Goal: Transaction & Acquisition: Purchase product/service

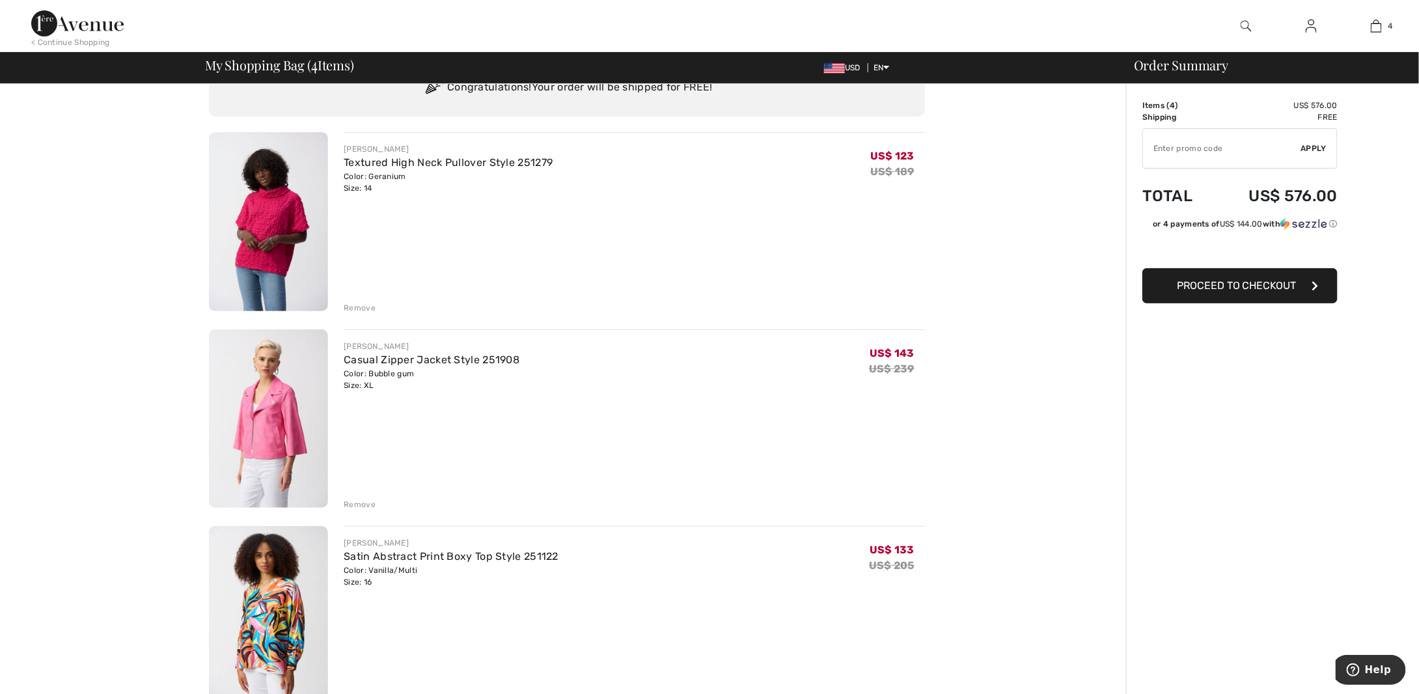
scroll to position [130, 0]
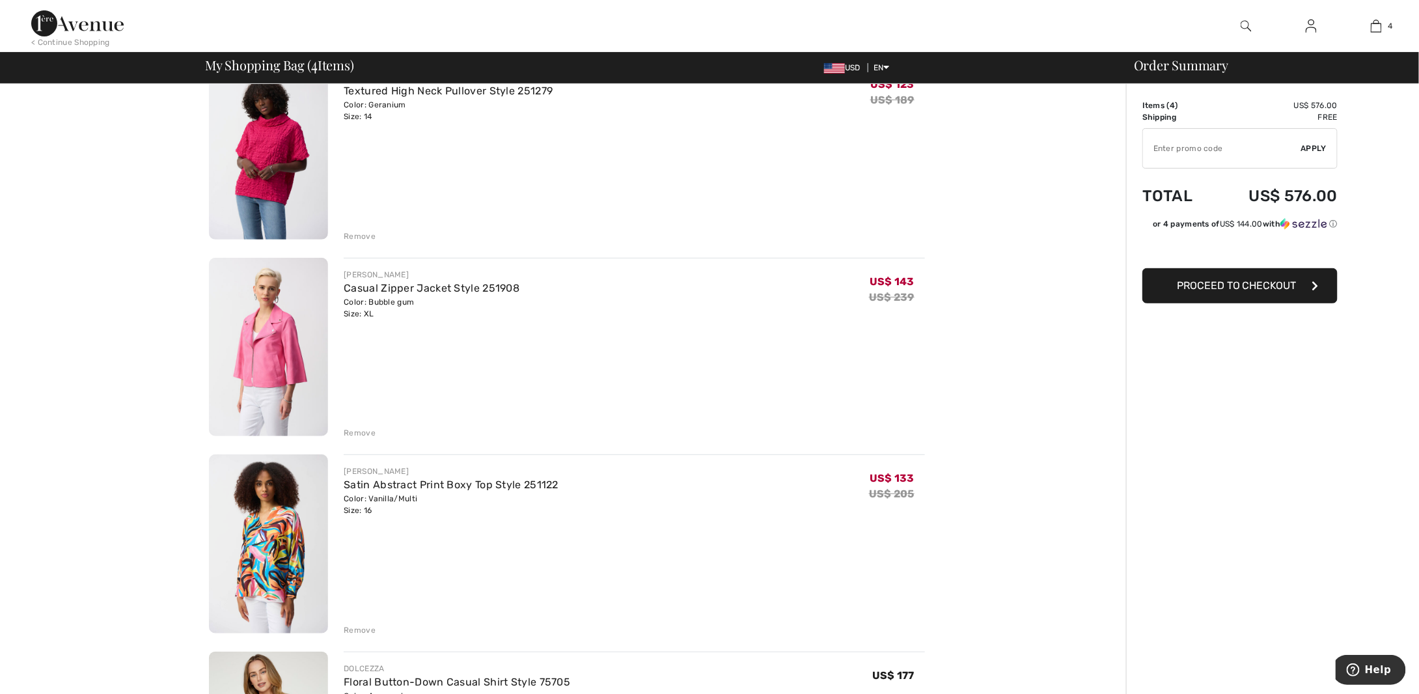
click at [376, 433] on div "Remove" at bounding box center [634, 431] width 581 height 14
click at [360, 433] on div "Remove" at bounding box center [360, 433] width 32 height 12
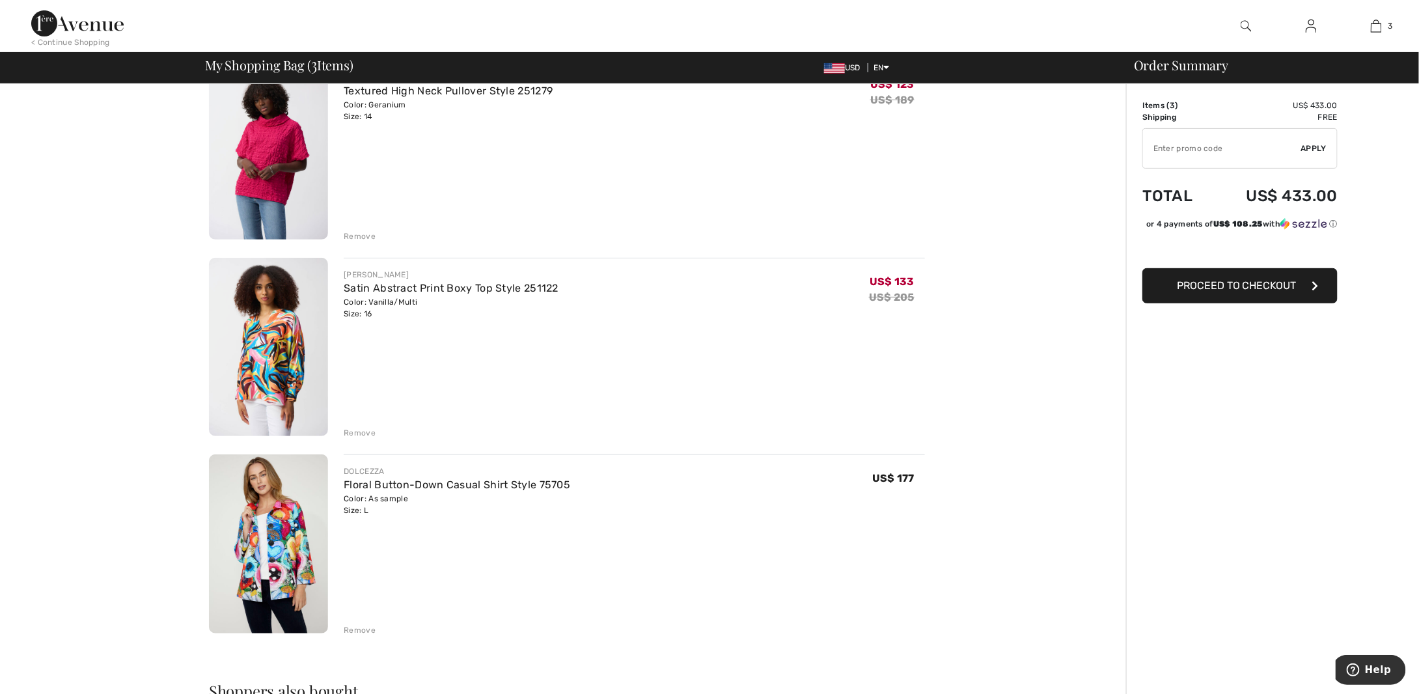
click at [359, 237] on div "Remove" at bounding box center [360, 236] width 32 height 12
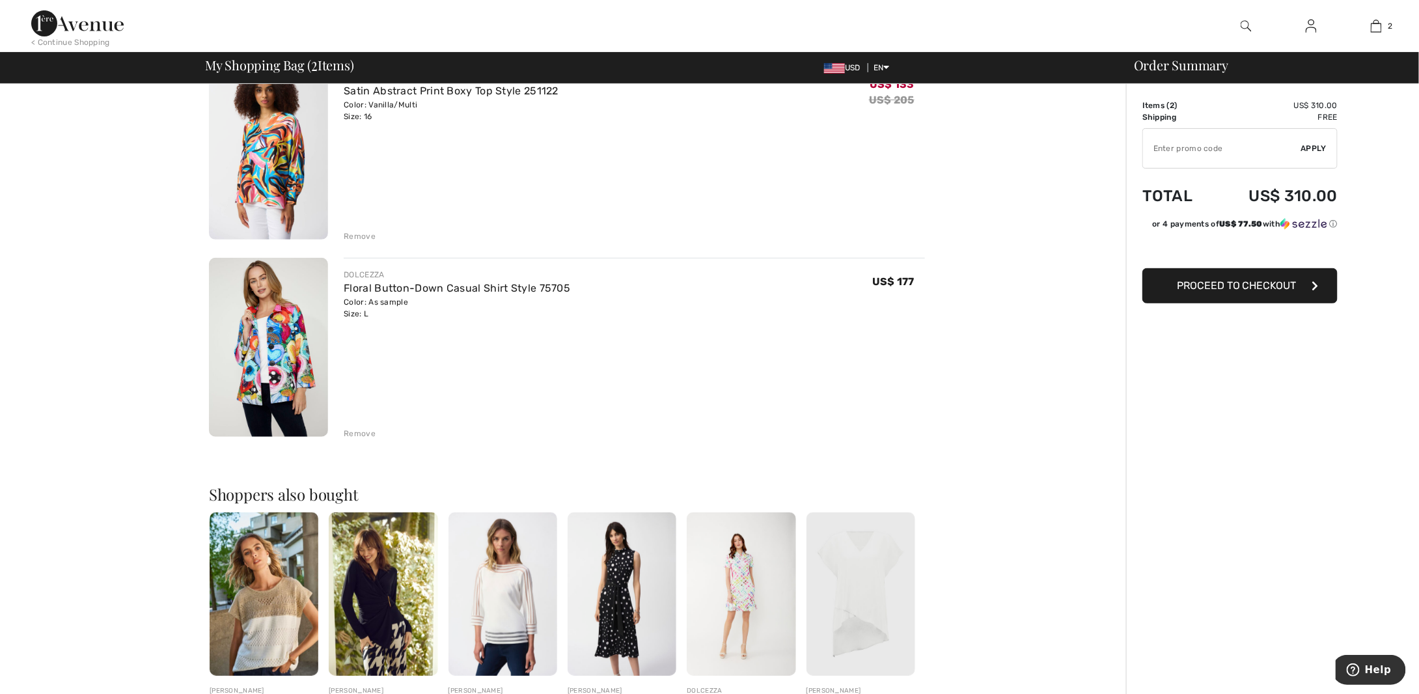
scroll to position [114, 0]
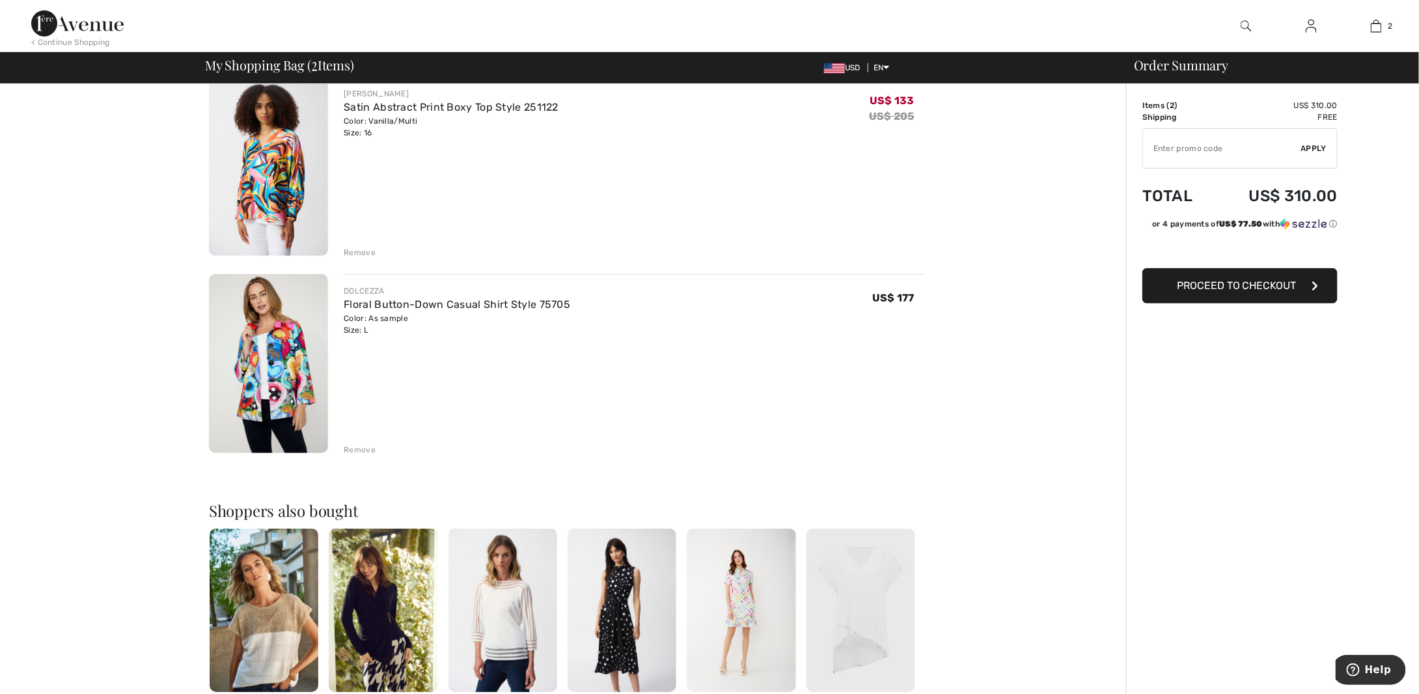
click at [360, 254] on div "Remove" at bounding box center [360, 253] width 32 height 12
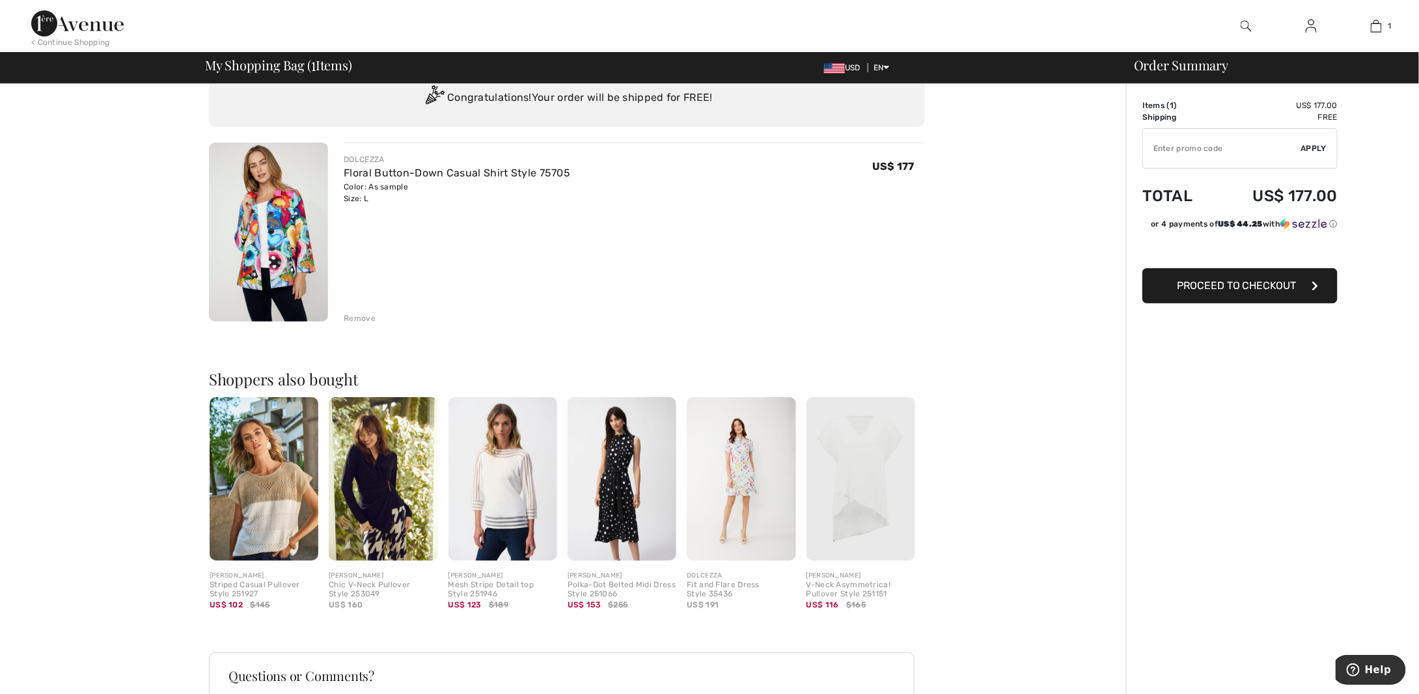
scroll to position [0, 0]
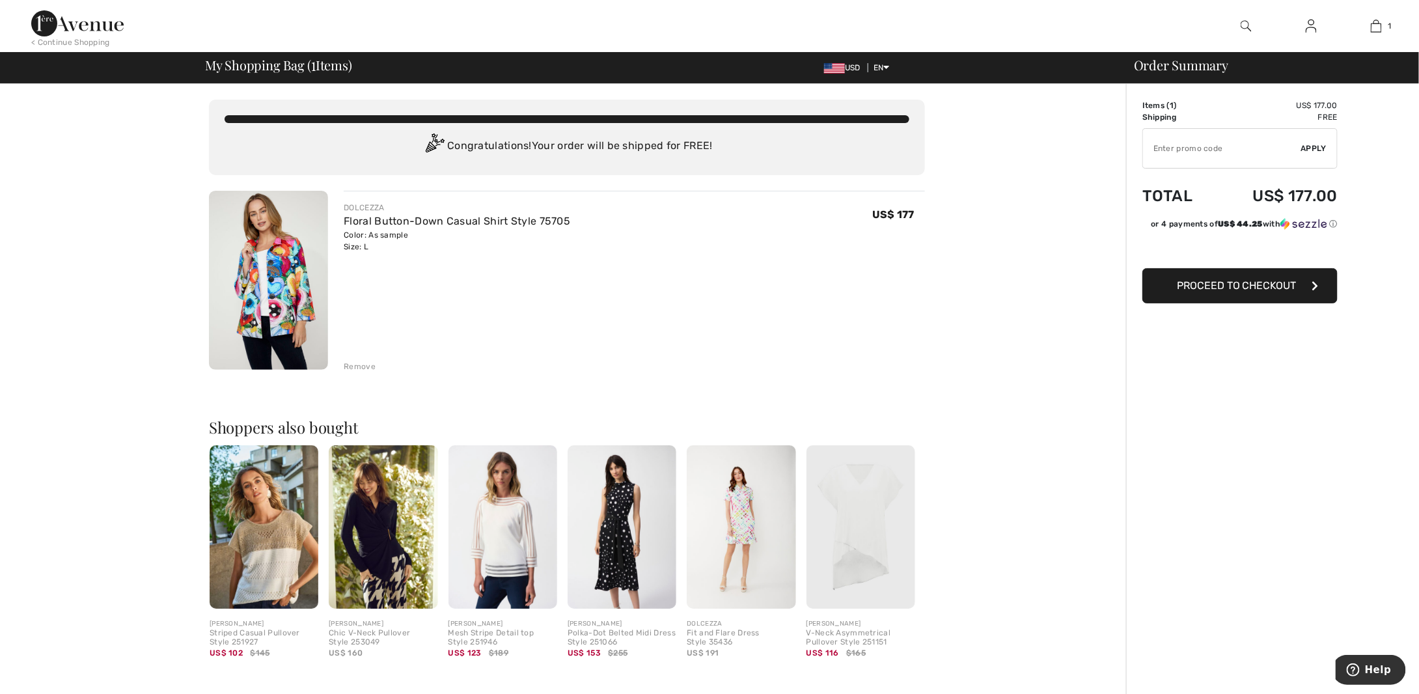
click at [1166, 147] on input "TEXT" at bounding box center [1222, 148] width 158 height 39
type input "NEW15"
click at [1317, 144] on span "Apply" at bounding box center [1314, 149] width 26 height 12
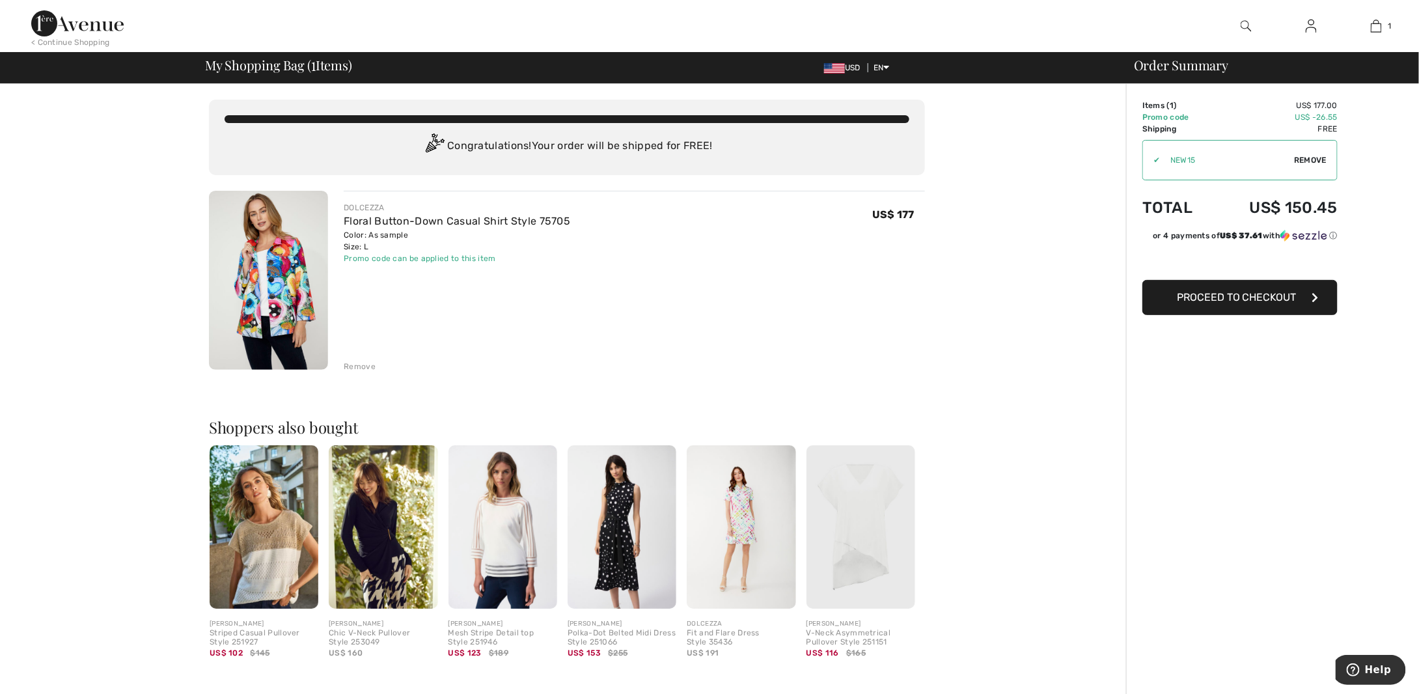
click at [53, 39] on div "< Continue Shopping" at bounding box center [70, 42] width 79 height 12
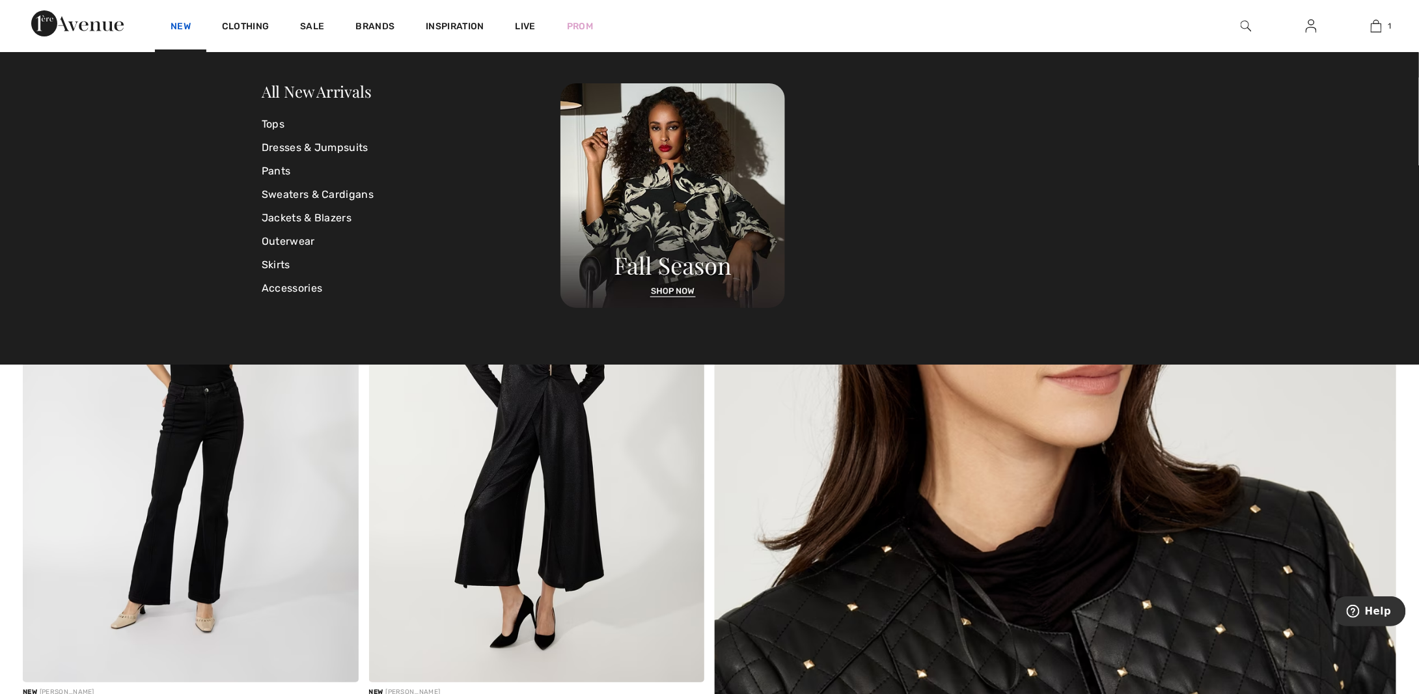
click at [181, 23] on link "New" at bounding box center [181, 28] width 20 height 14
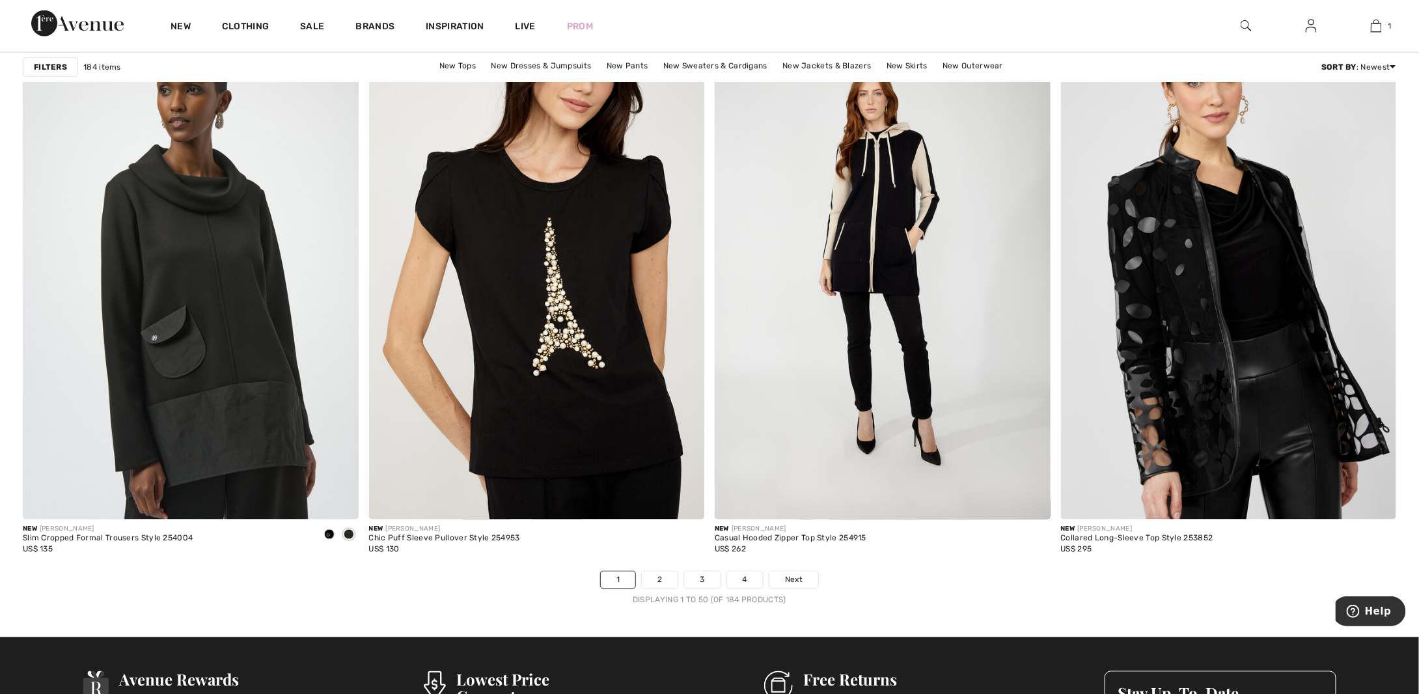
scroll to position [8265, 0]
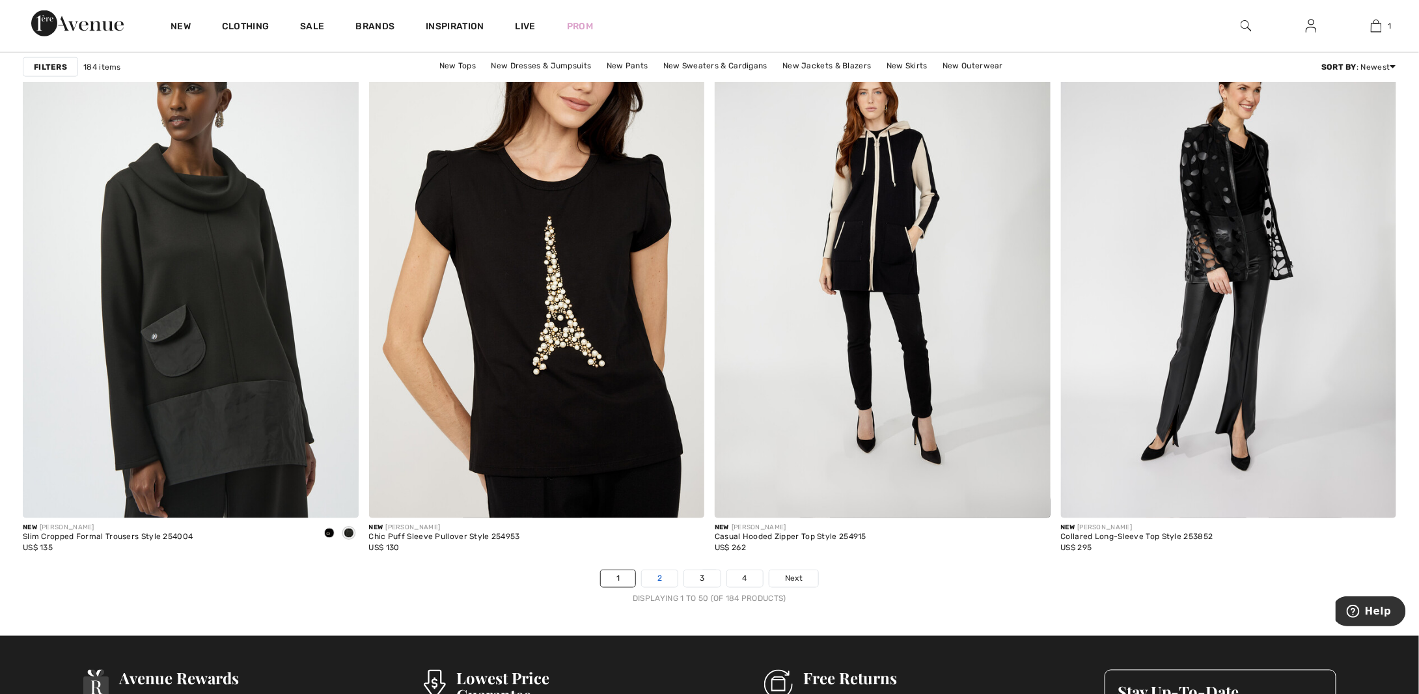
click at [672, 573] on link "2" at bounding box center [660, 578] width 36 height 17
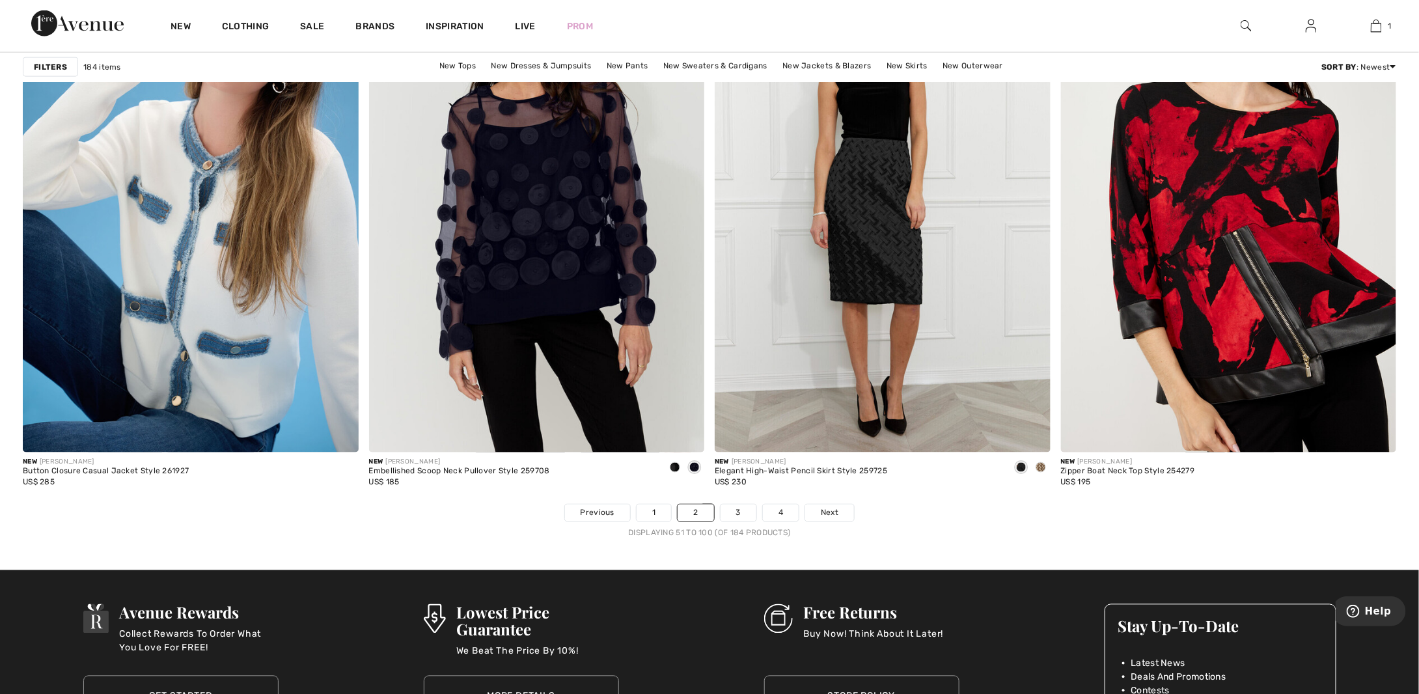
scroll to position [8265, 0]
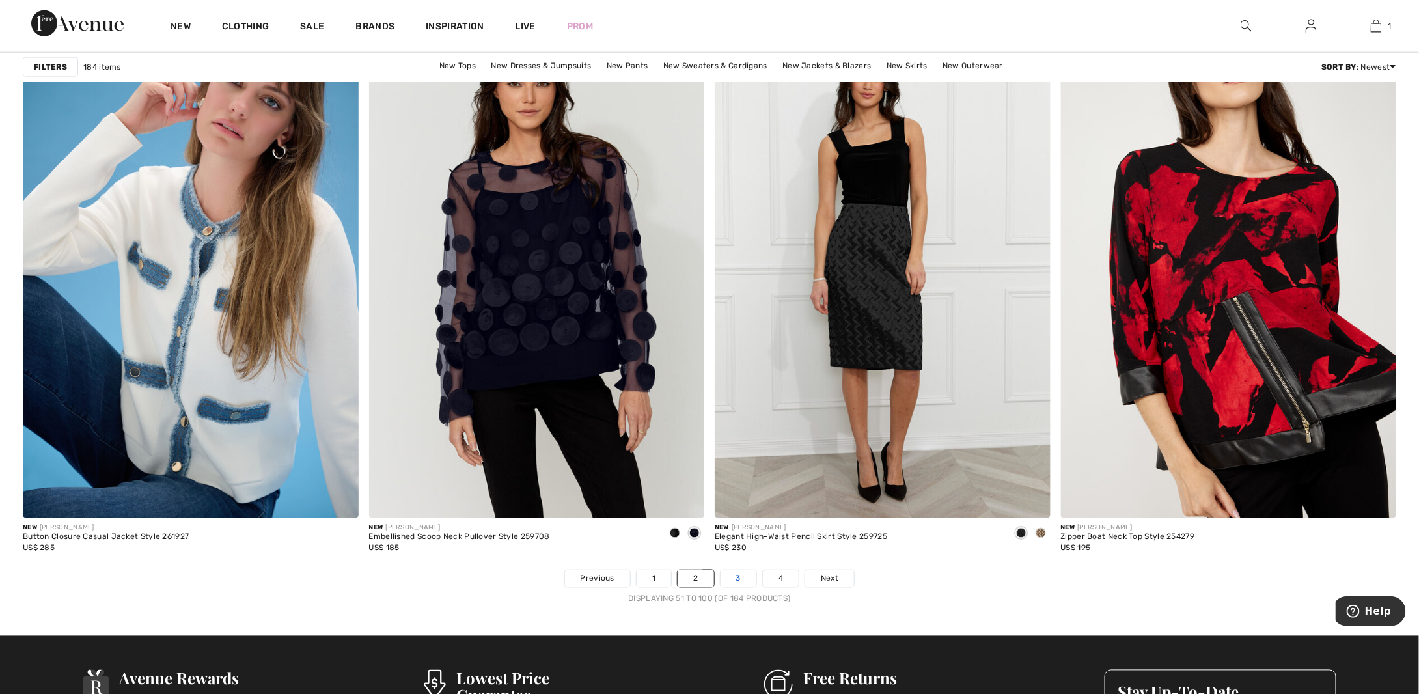
click at [732, 582] on link "3" at bounding box center [738, 578] width 36 height 17
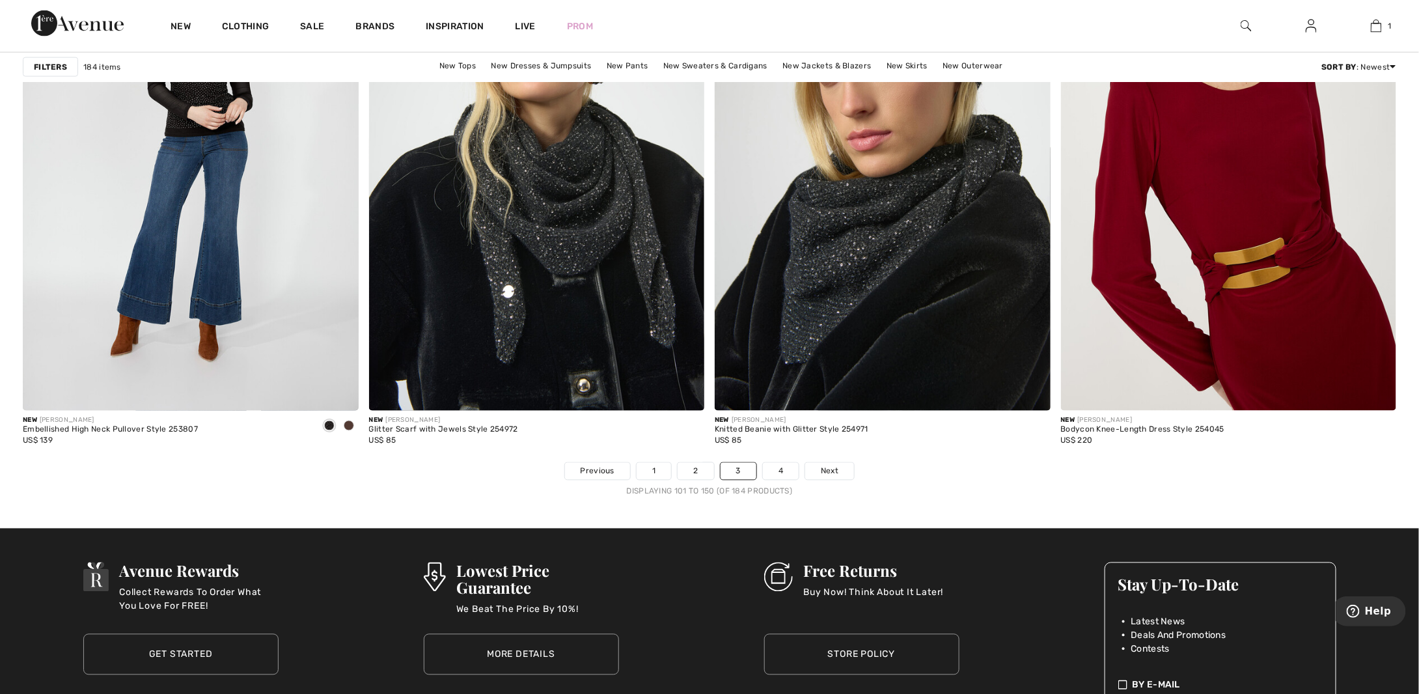
scroll to position [8666, 0]
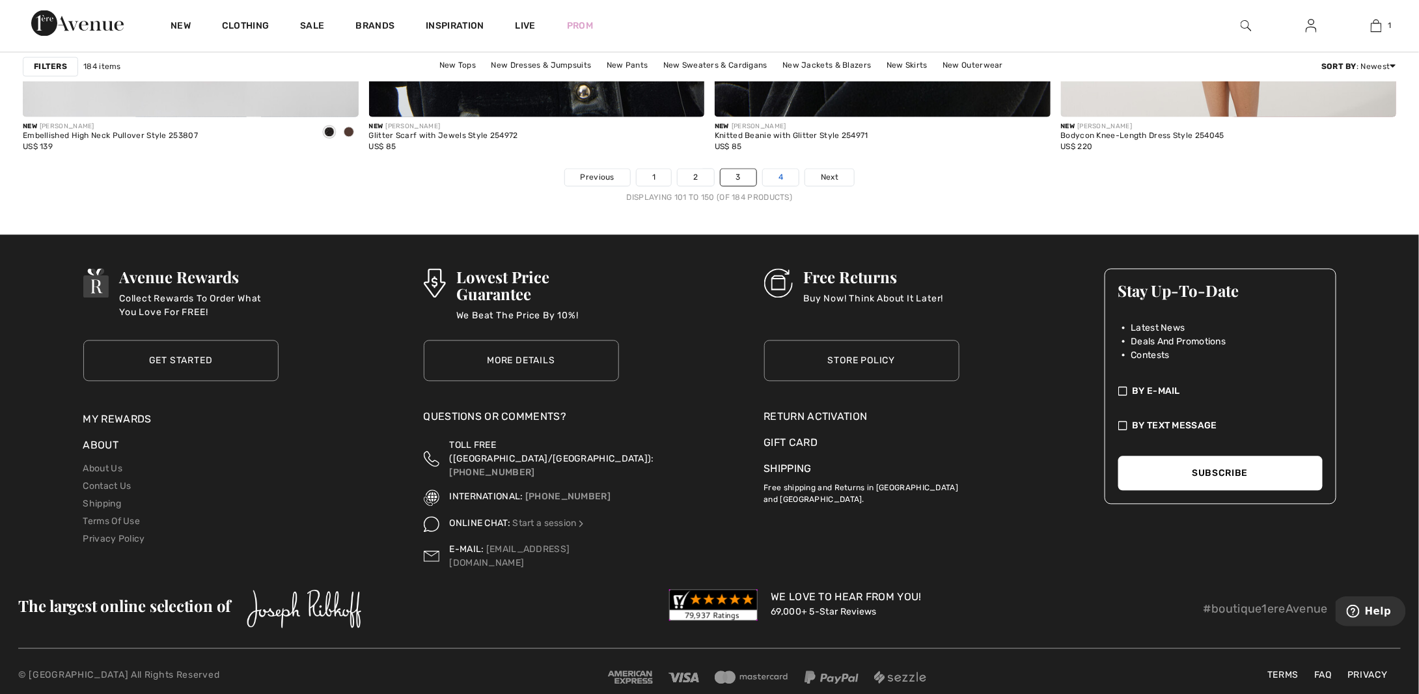
click at [769, 182] on link "4" at bounding box center [781, 177] width 36 height 17
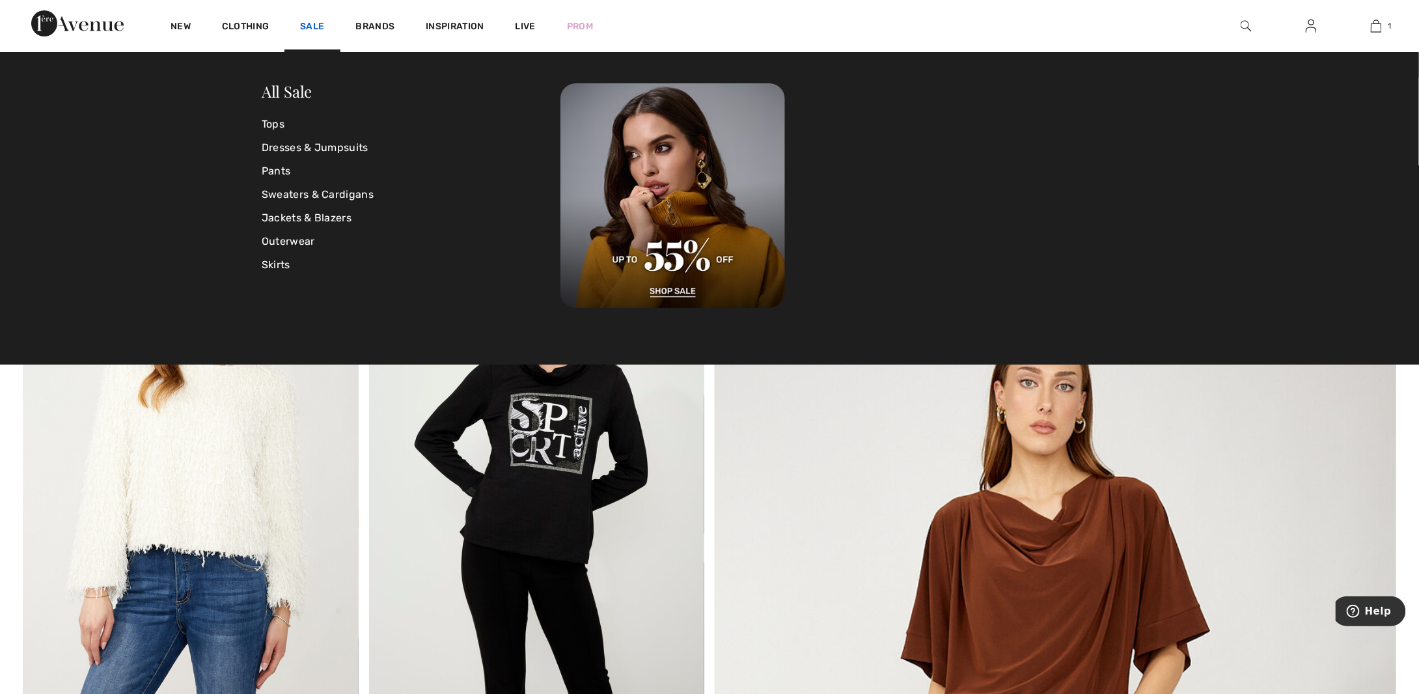
click at [320, 24] on link "Sale" at bounding box center [312, 28] width 24 height 14
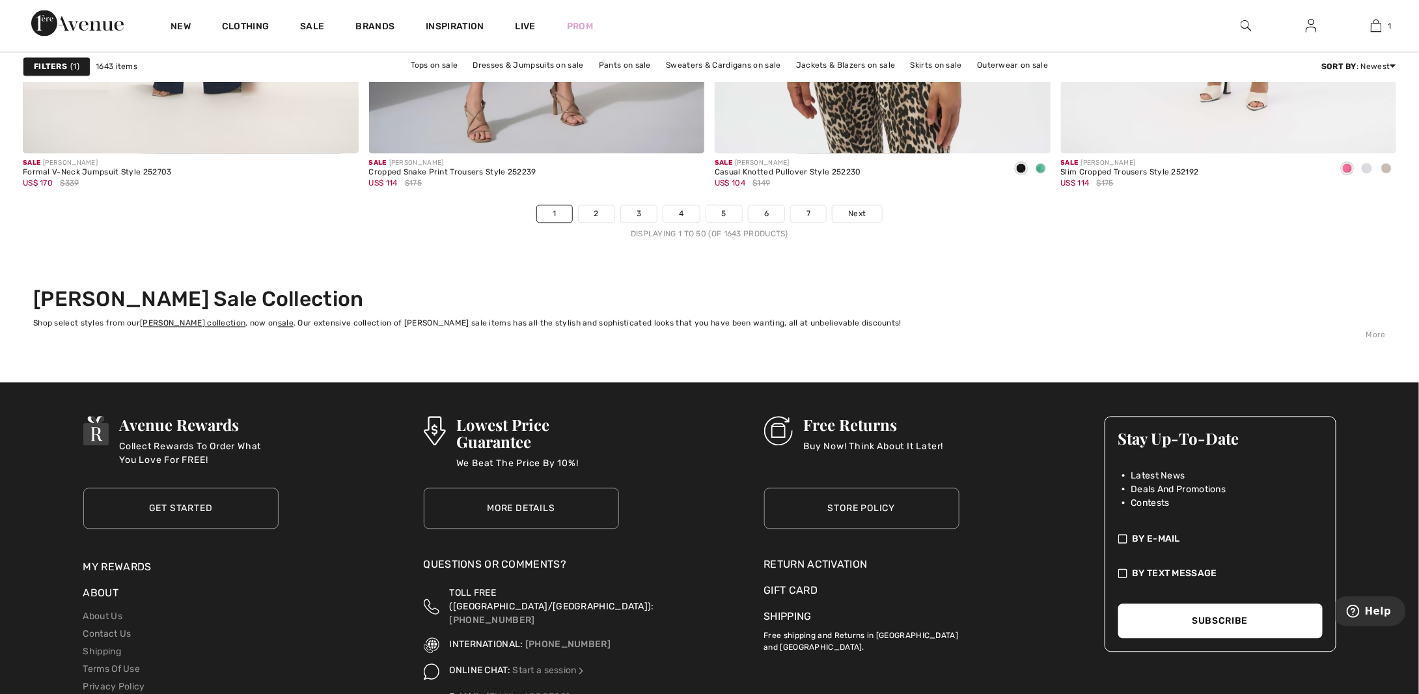
scroll to position [8581, 0]
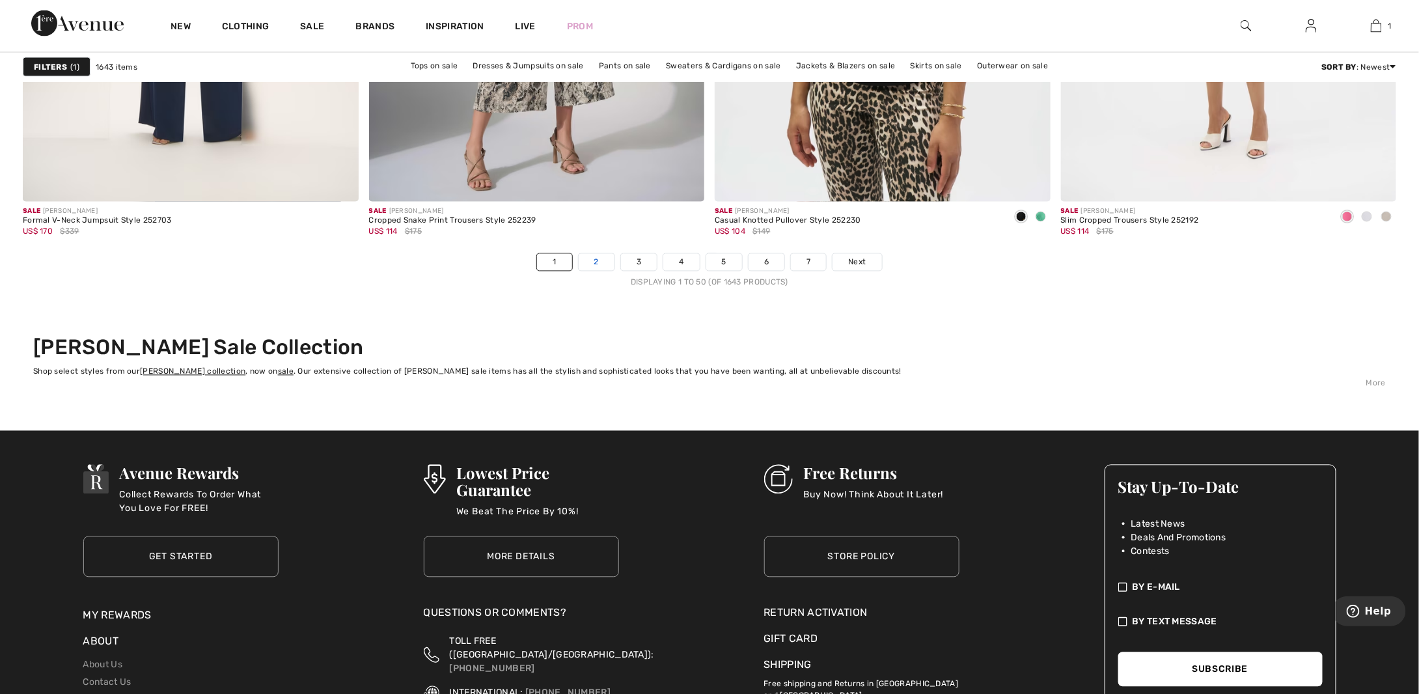
click at [602, 261] on link "2" at bounding box center [597, 262] width 36 height 17
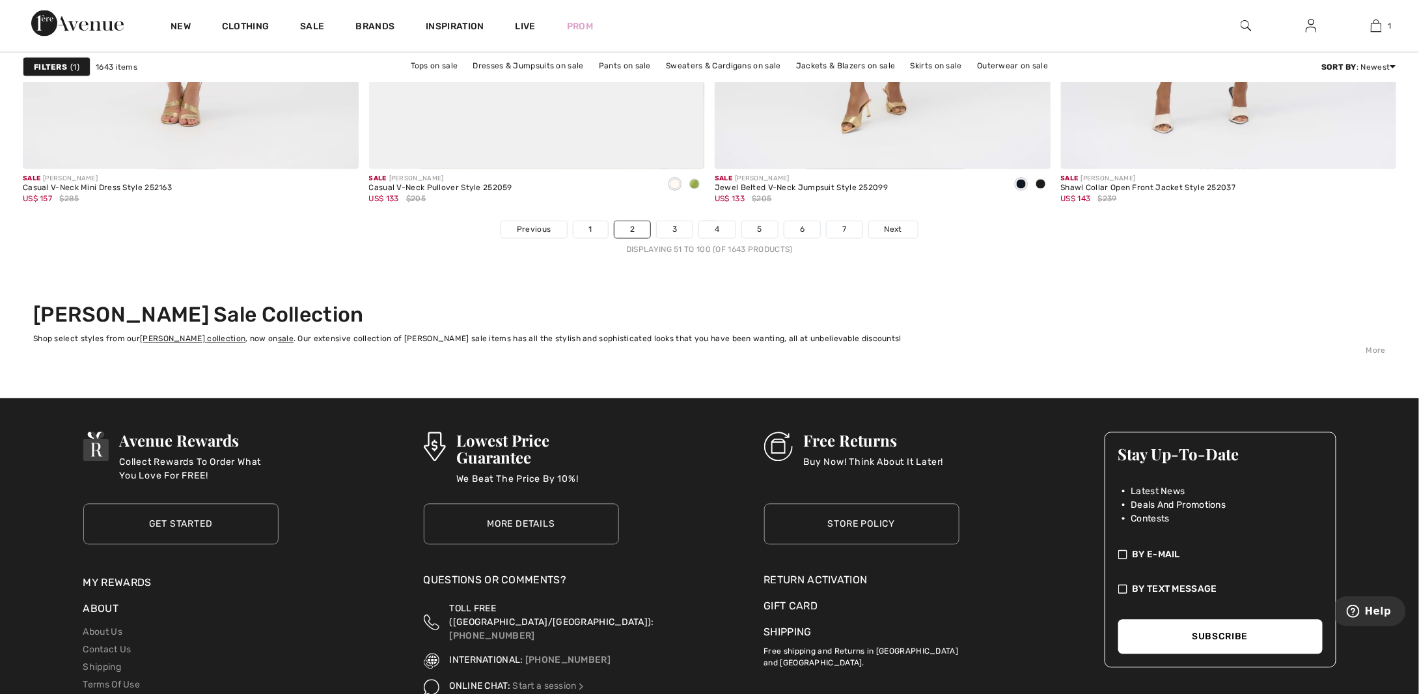
scroll to position [8640, 0]
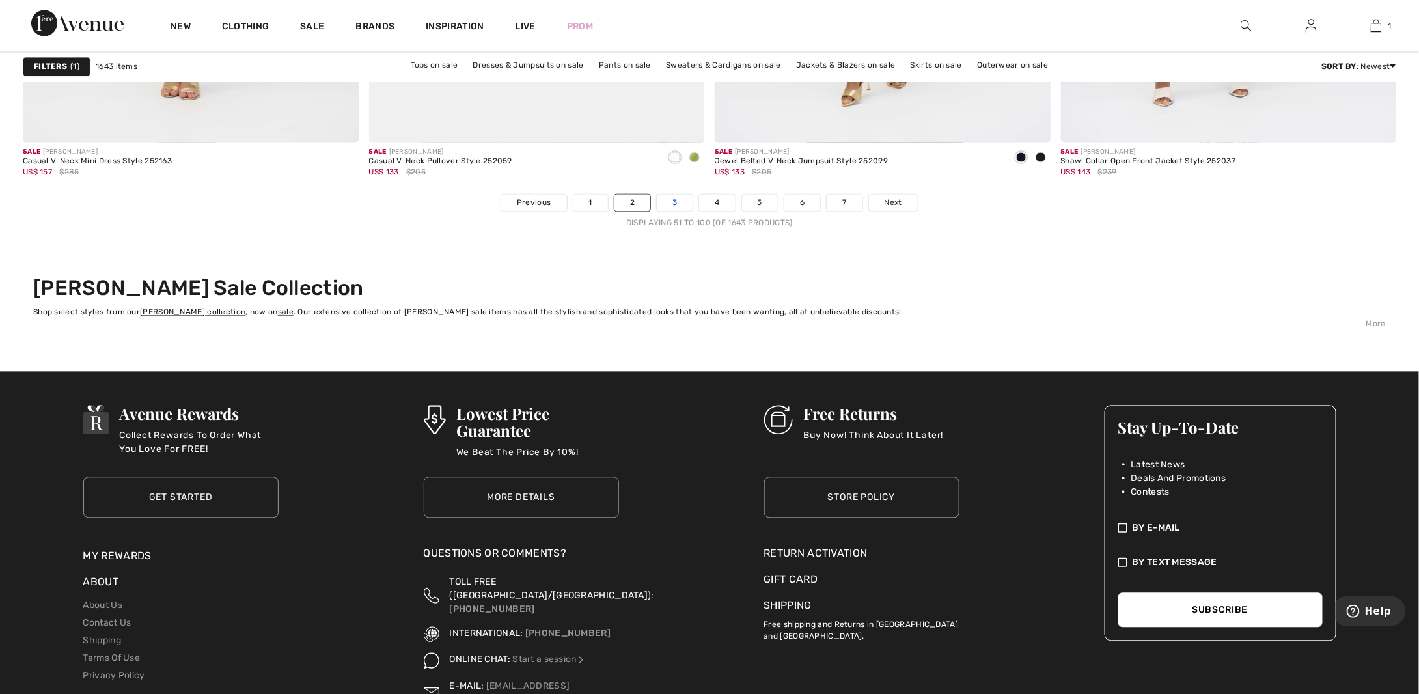
click at [665, 200] on link "3" at bounding box center [675, 203] width 36 height 17
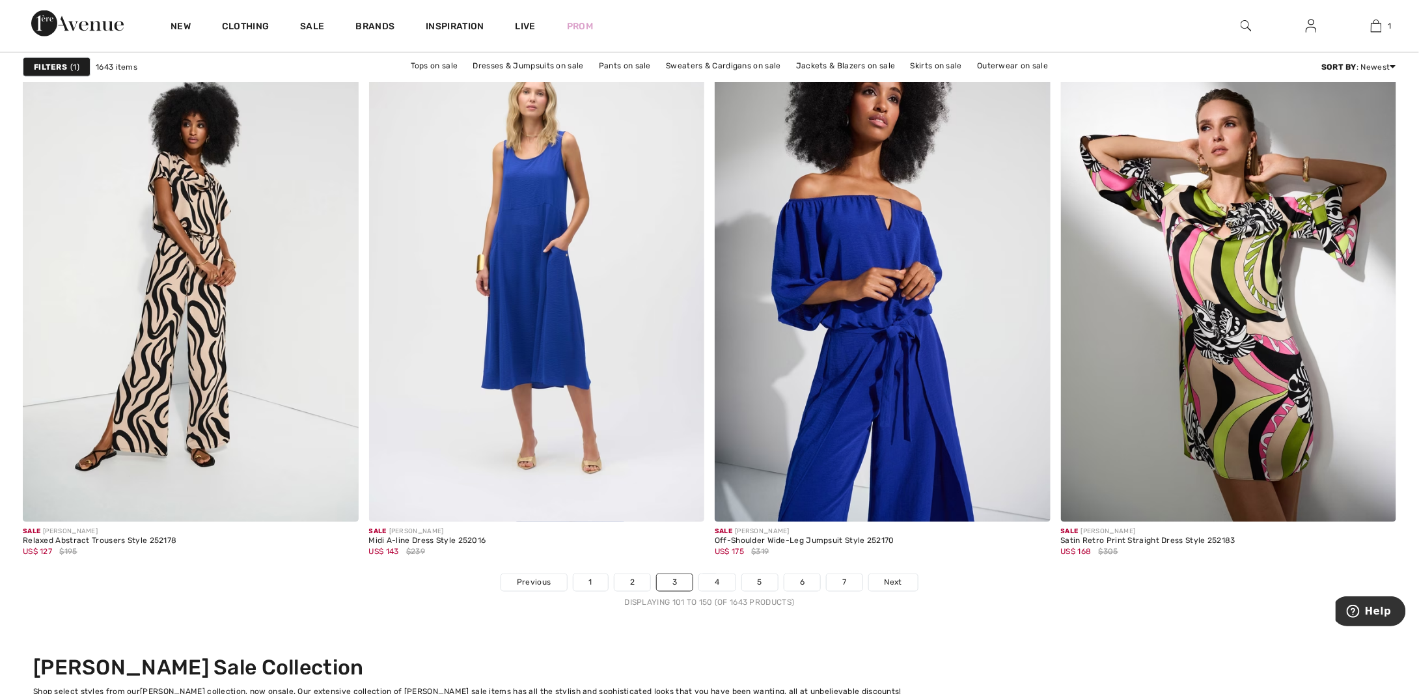
scroll to position [8246, 0]
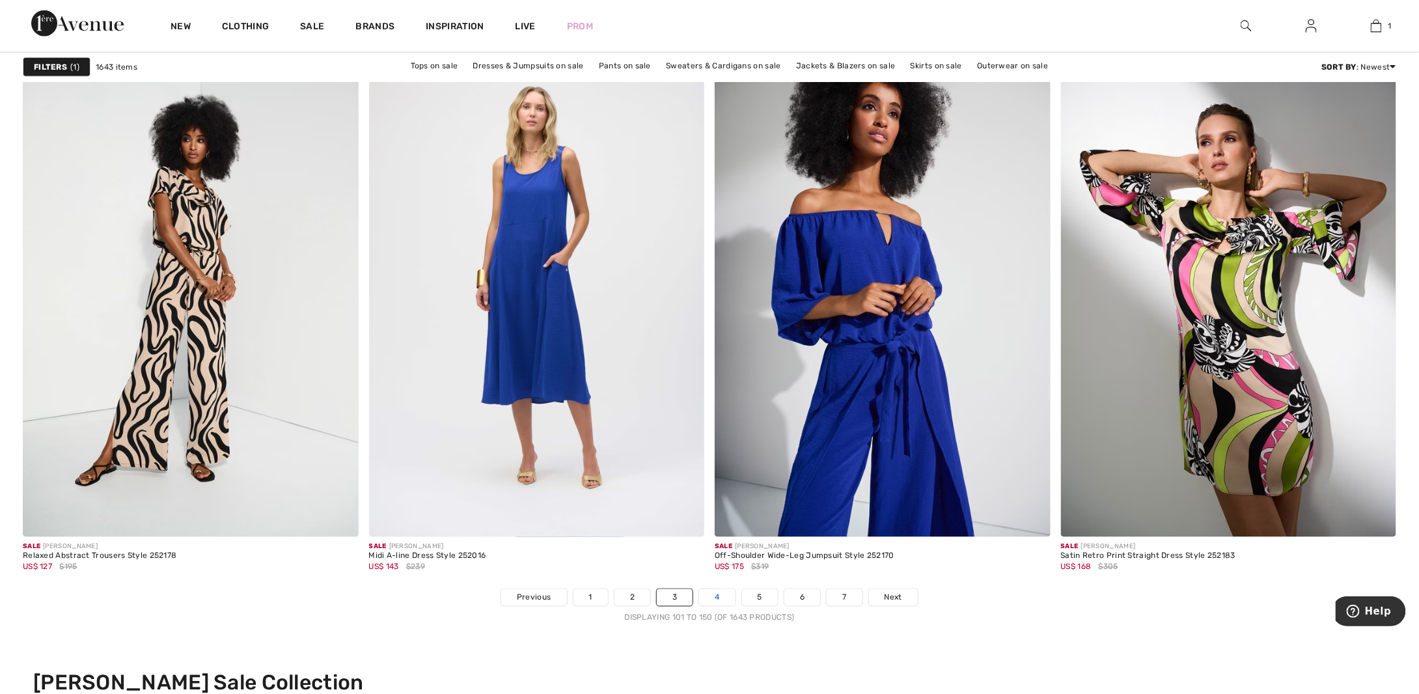
click at [717, 601] on link "4" at bounding box center [717, 597] width 36 height 17
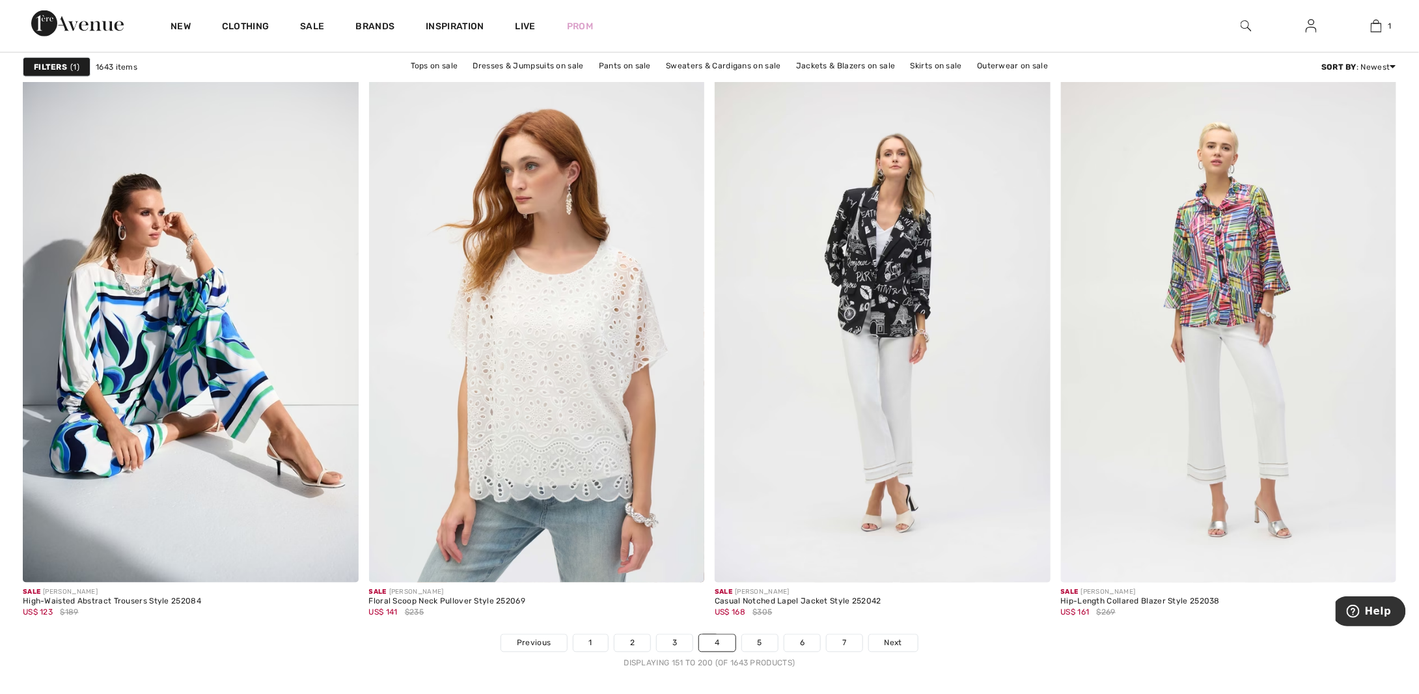
scroll to position [8200, 0]
click at [773, 648] on link "5" at bounding box center [760, 643] width 36 height 17
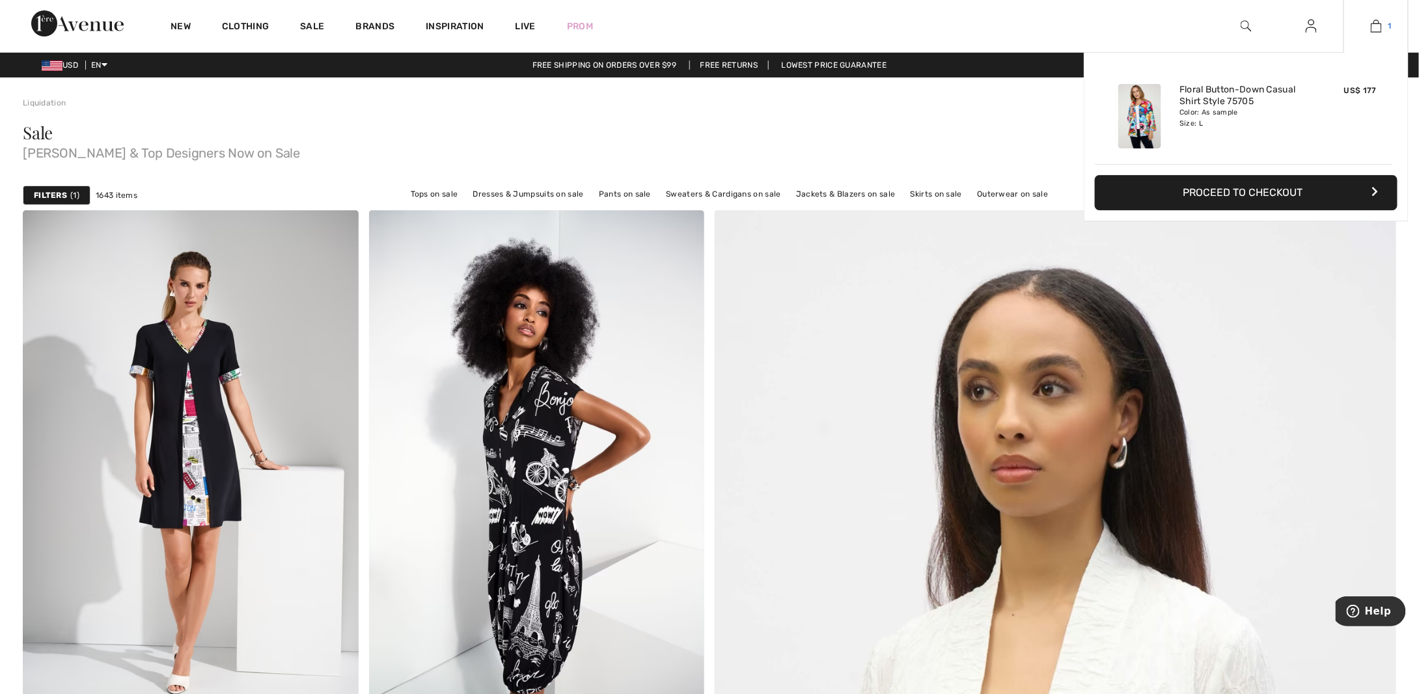
click at [1378, 29] on img at bounding box center [1376, 26] width 11 height 16
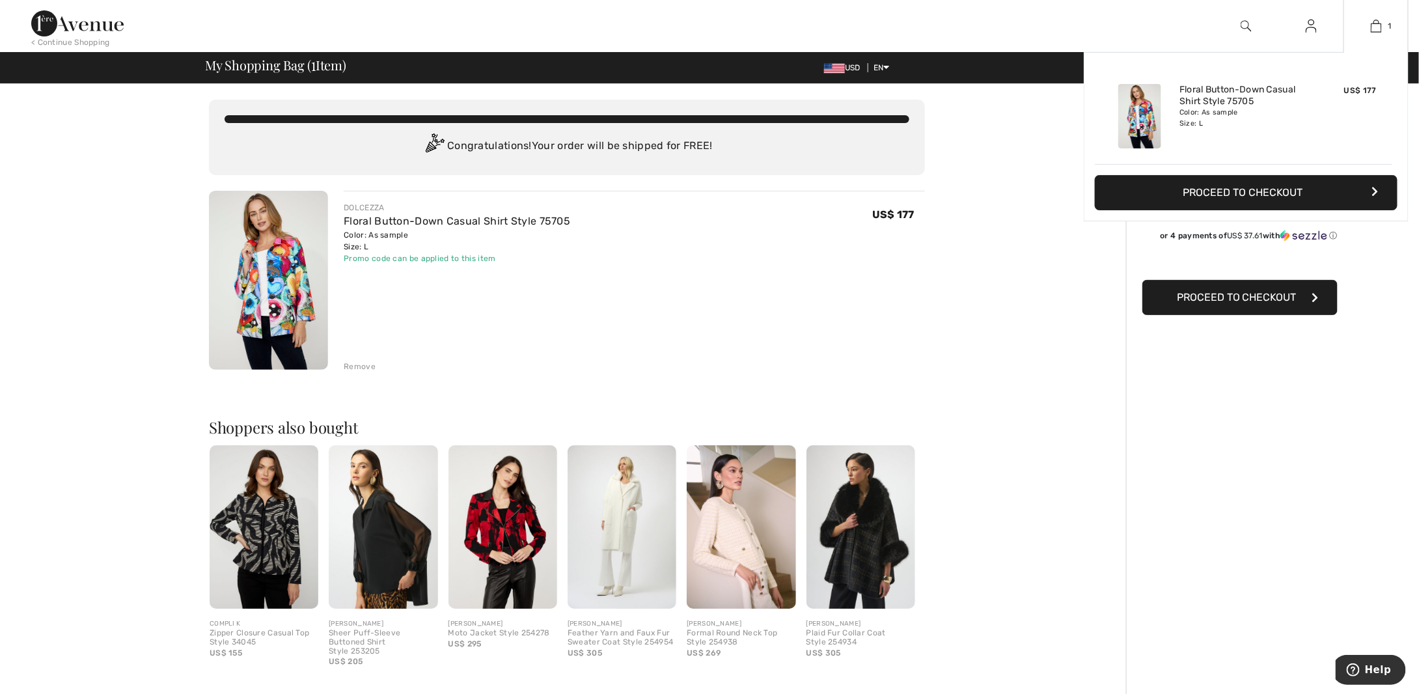
click at [1276, 192] on button "Proceed to Checkout" at bounding box center [1246, 192] width 303 height 35
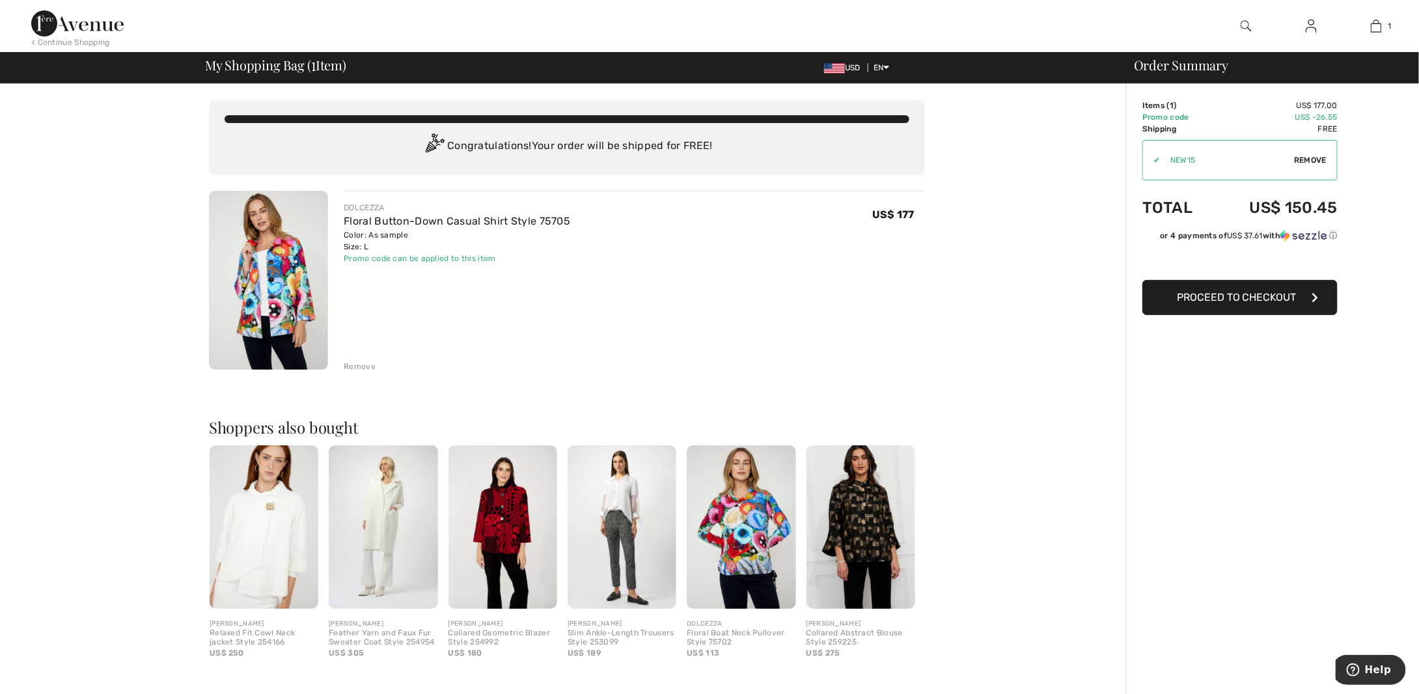
click at [1275, 295] on span "Proceed to Checkout" at bounding box center [1237, 297] width 120 height 12
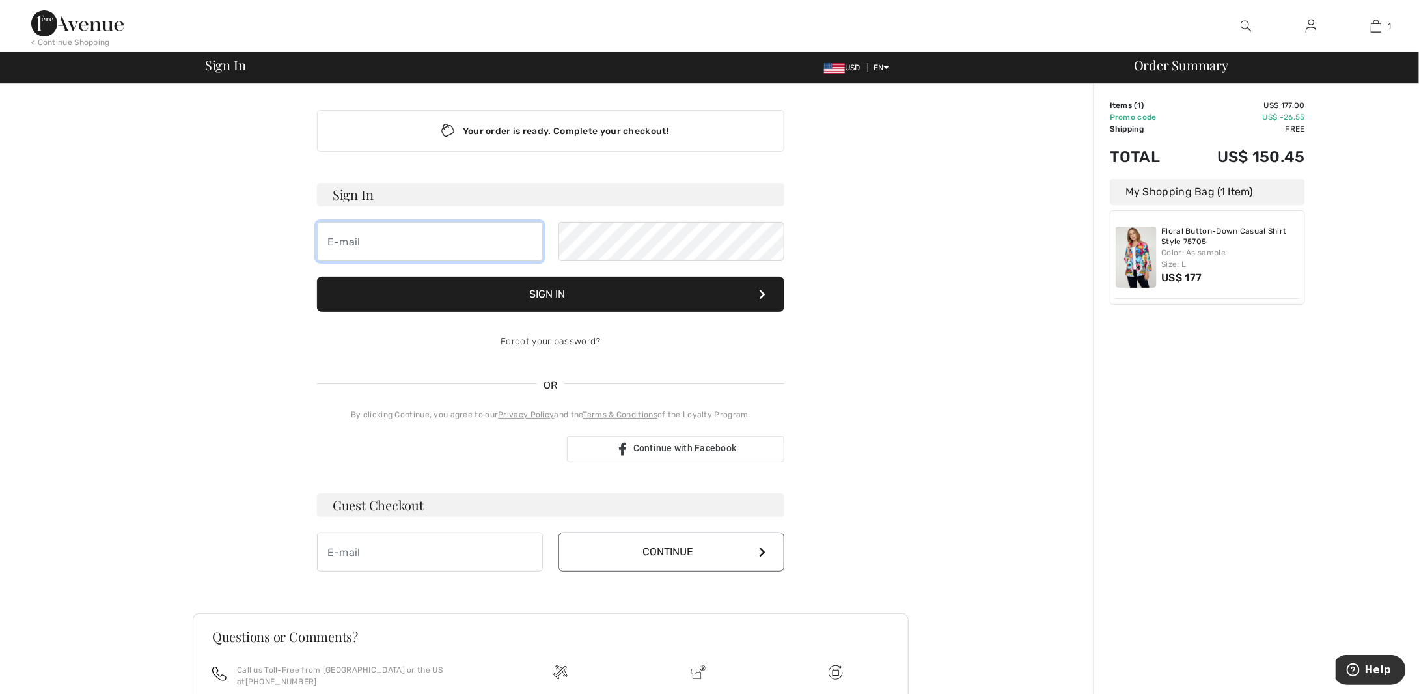
click at [506, 253] on input "email" at bounding box center [430, 241] width 226 height 39
type input "jflorance01@gmail.com"
click at [495, 547] on input "email" at bounding box center [430, 551] width 226 height 39
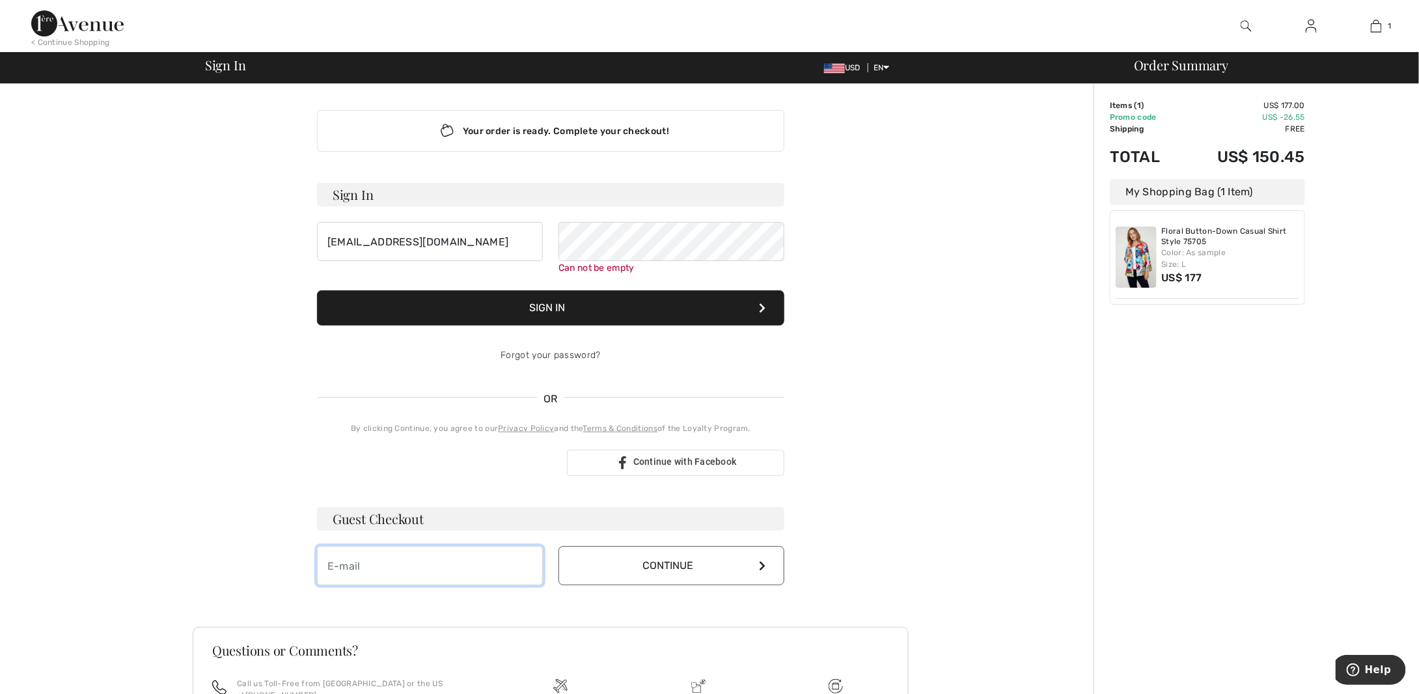
type input "[EMAIL_ADDRESS][DOMAIN_NAME]"
click at [625, 575] on button "Continue" at bounding box center [671, 565] width 226 height 39
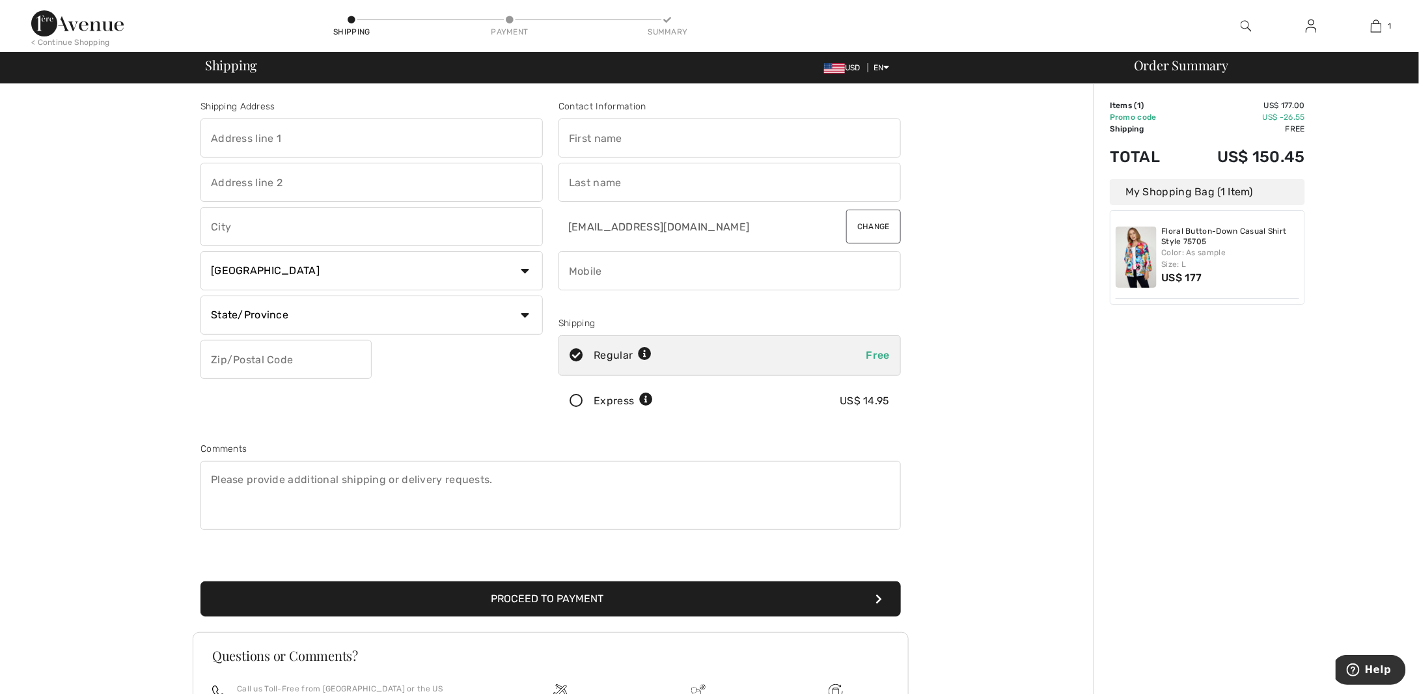
click at [262, 136] on input "text" at bounding box center [371, 137] width 342 height 39
type input "[STREET_ADDRESS][PERSON_NAME]"
type input "[GEOGRAPHIC_DATA]"
select select "US"
select select "[GEOGRAPHIC_DATA]"
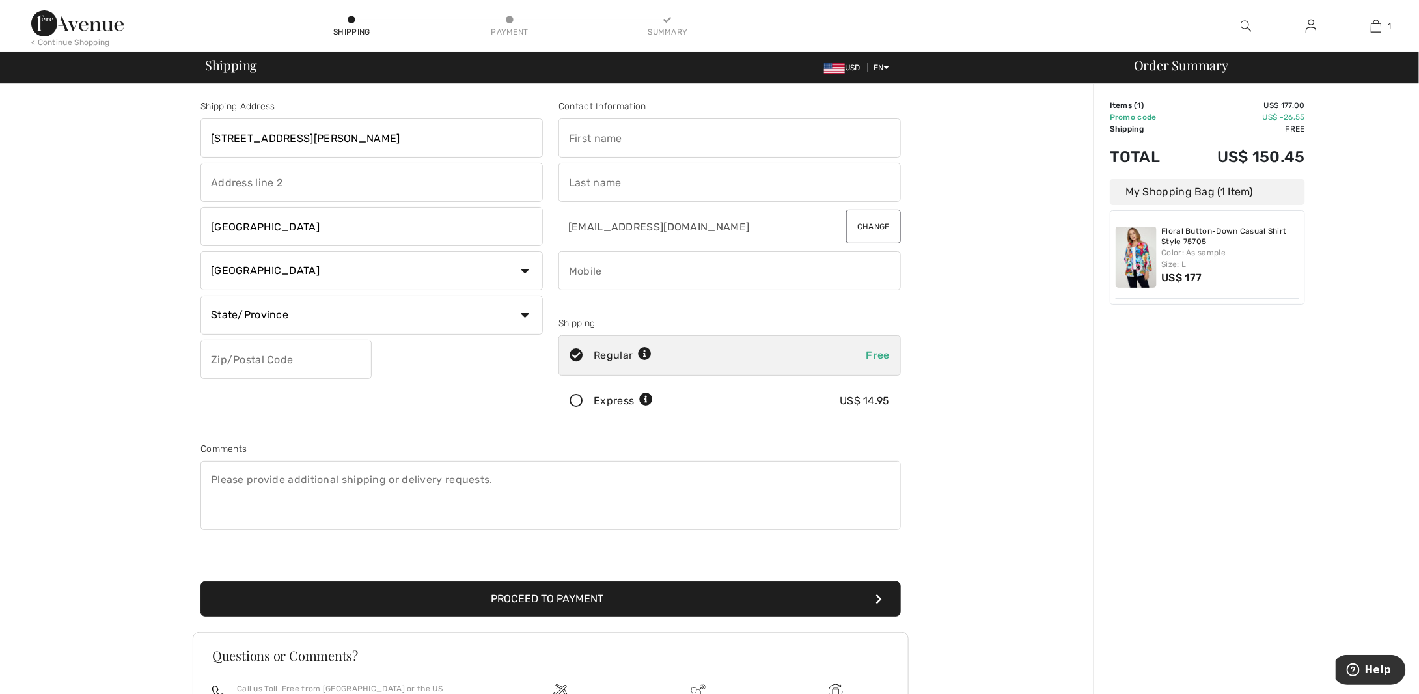
type input "77007-3329"
type input "[PERSON_NAME]"
type input "8324527448"
type input "770073329"
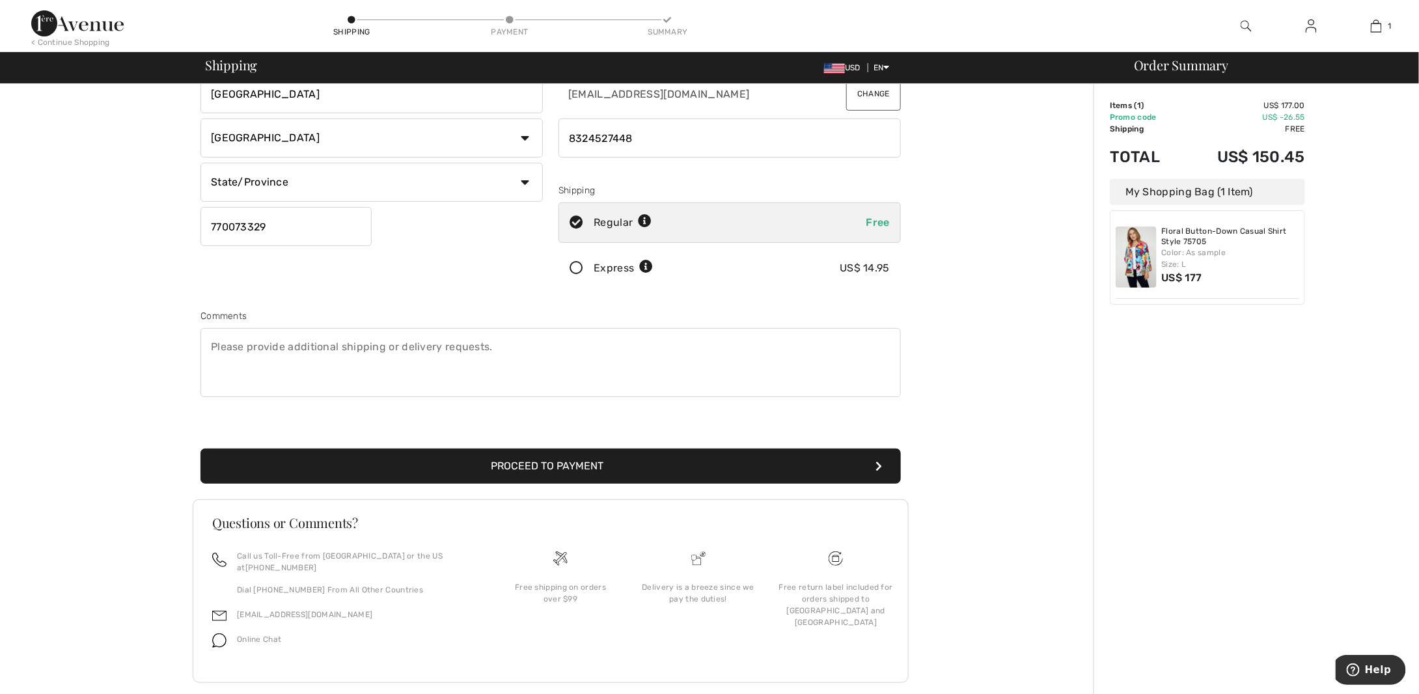
scroll to position [139, 0]
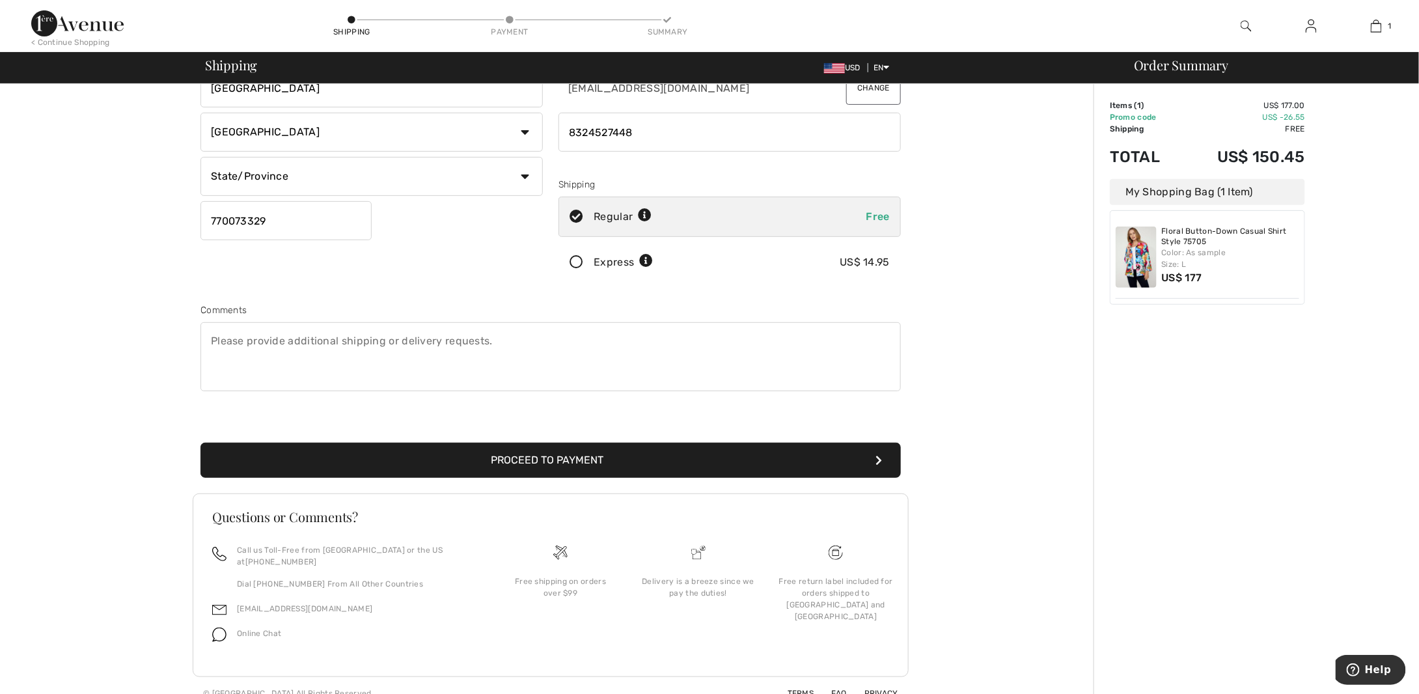
click at [856, 461] on button "Proceed to Payment" at bounding box center [550, 460] width 700 height 35
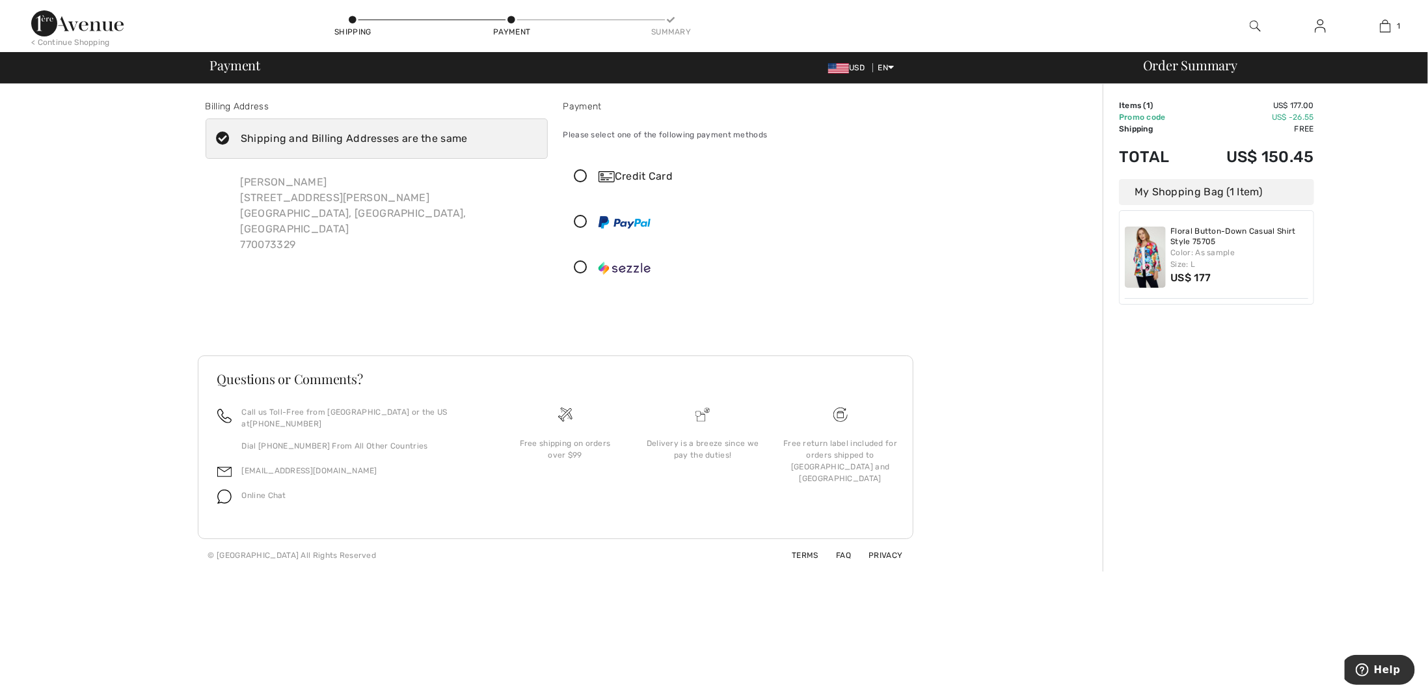
click at [641, 170] on div "Credit Card" at bounding box center [748, 177] width 298 height 16
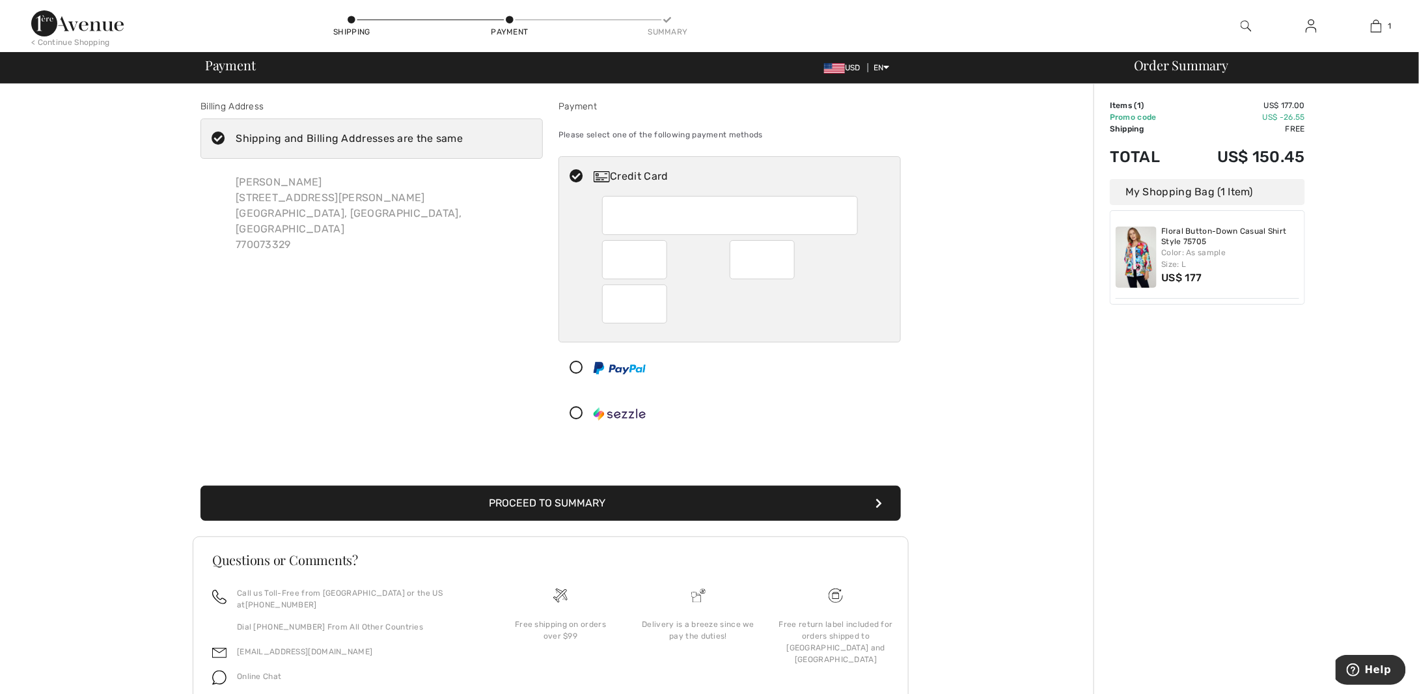
click at [659, 260] on div at bounding box center [634, 259] width 65 height 39
click at [629, 498] on button "Proceed to Summary" at bounding box center [550, 502] width 700 height 35
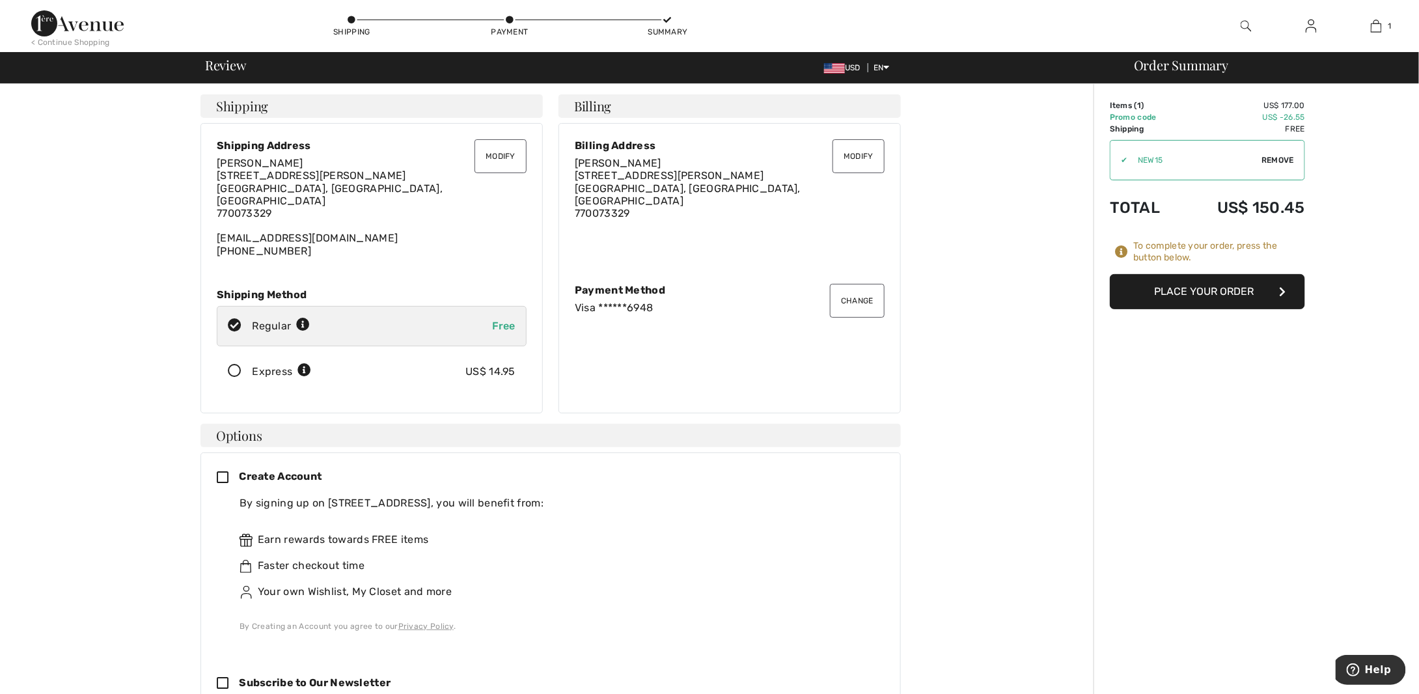
click at [228, 471] on icon at bounding box center [228, 478] width 22 height 14
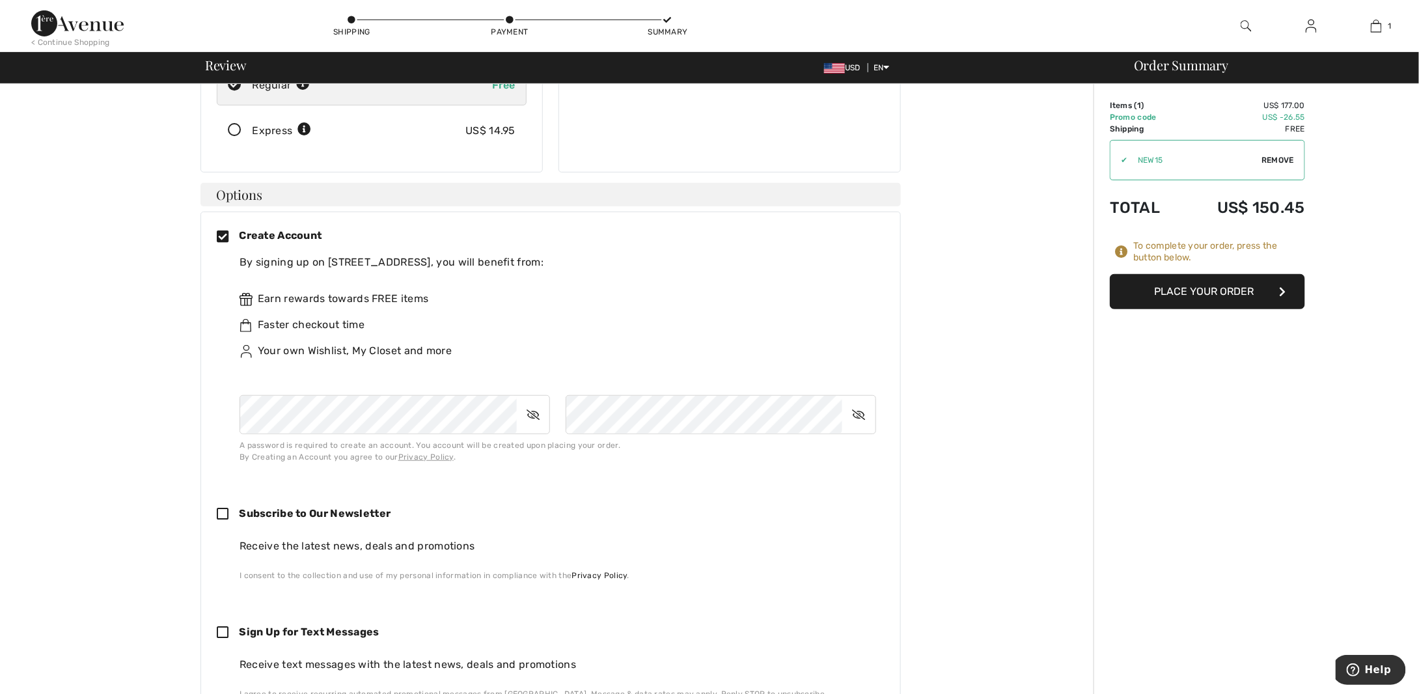
scroll to position [260, 0]
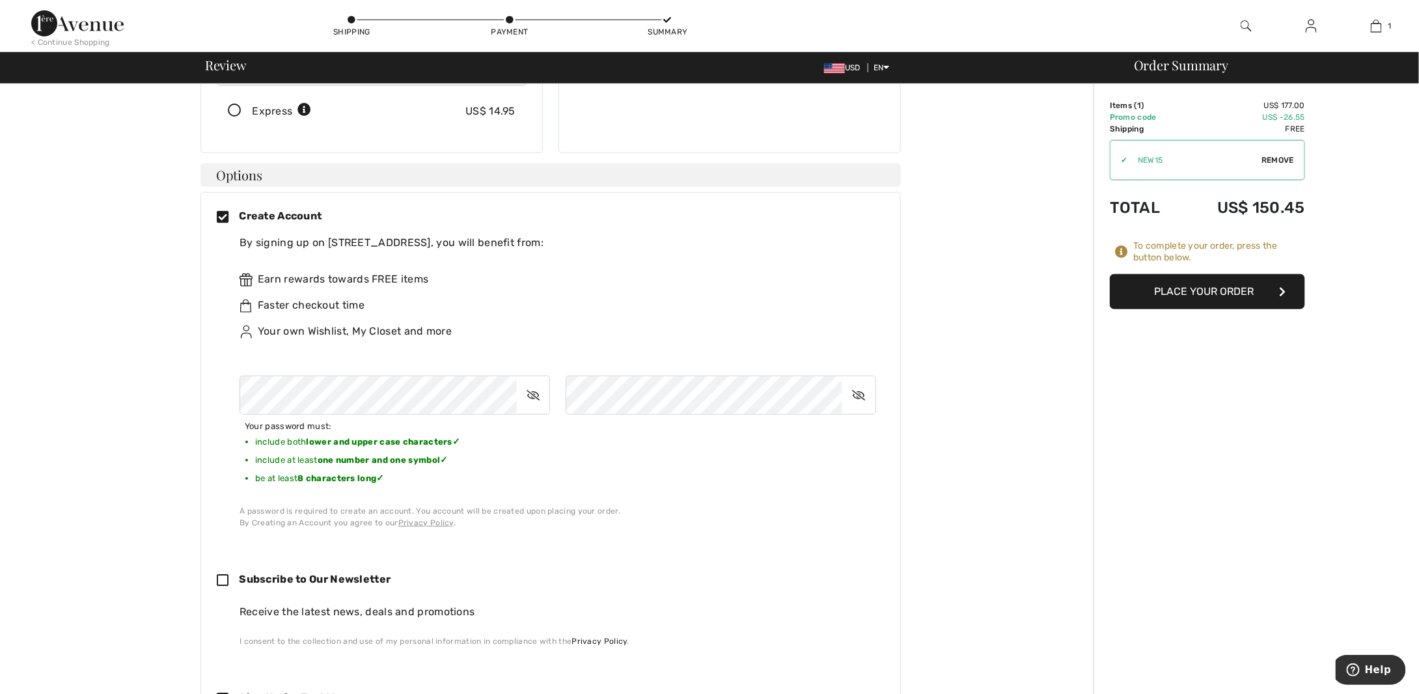
click at [860, 380] on icon at bounding box center [858, 395] width 33 height 30
click at [483, 376] on div at bounding box center [556, 395] width 635 height 39
click at [545, 380] on icon at bounding box center [533, 395] width 33 height 30
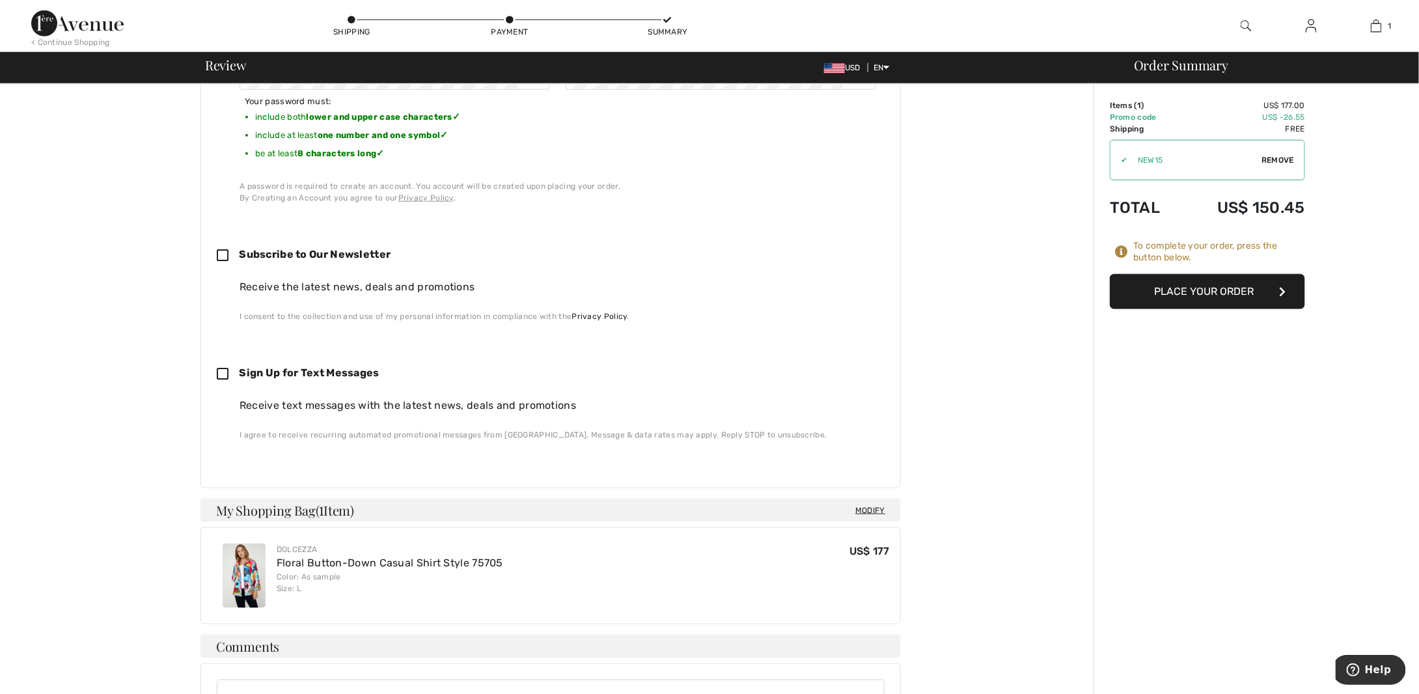
scroll to position [586, 0]
click at [1203, 286] on button "Place Your Order" at bounding box center [1207, 291] width 195 height 35
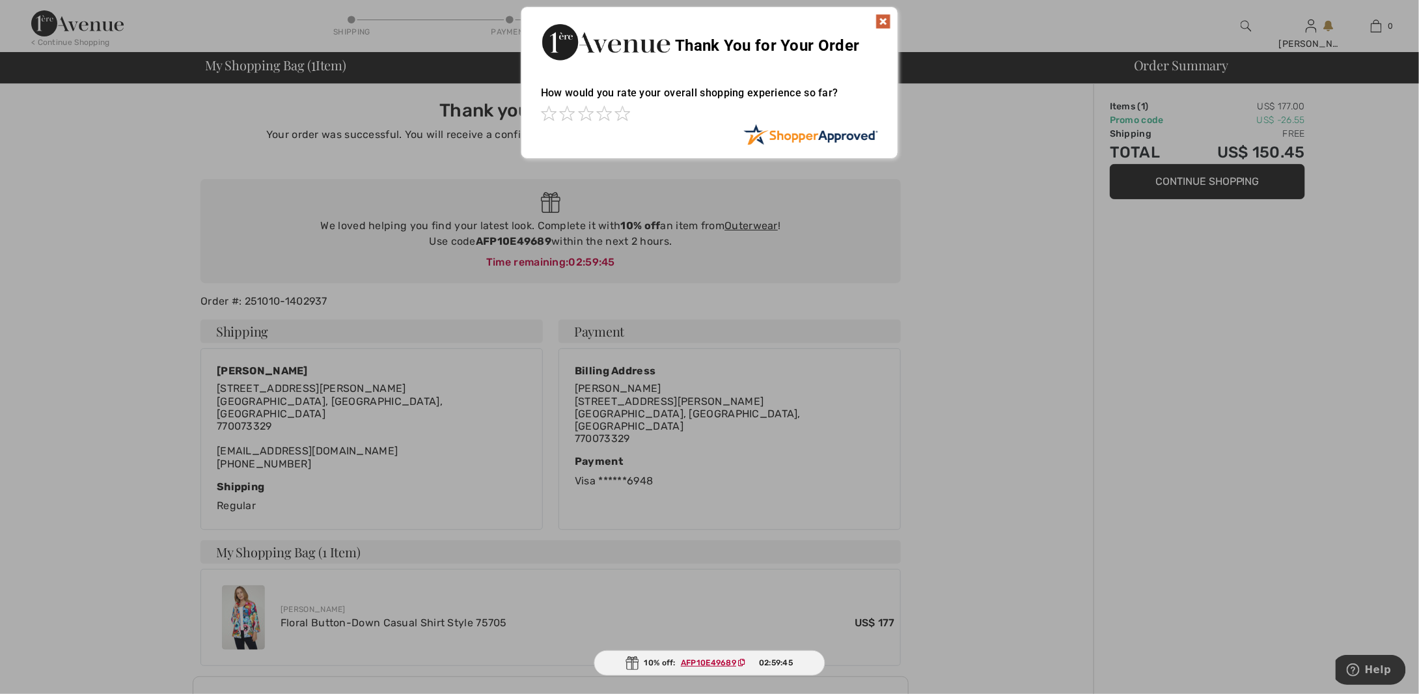
click at [883, 19] on img at bounding box center [883, 22] width 16 height 16
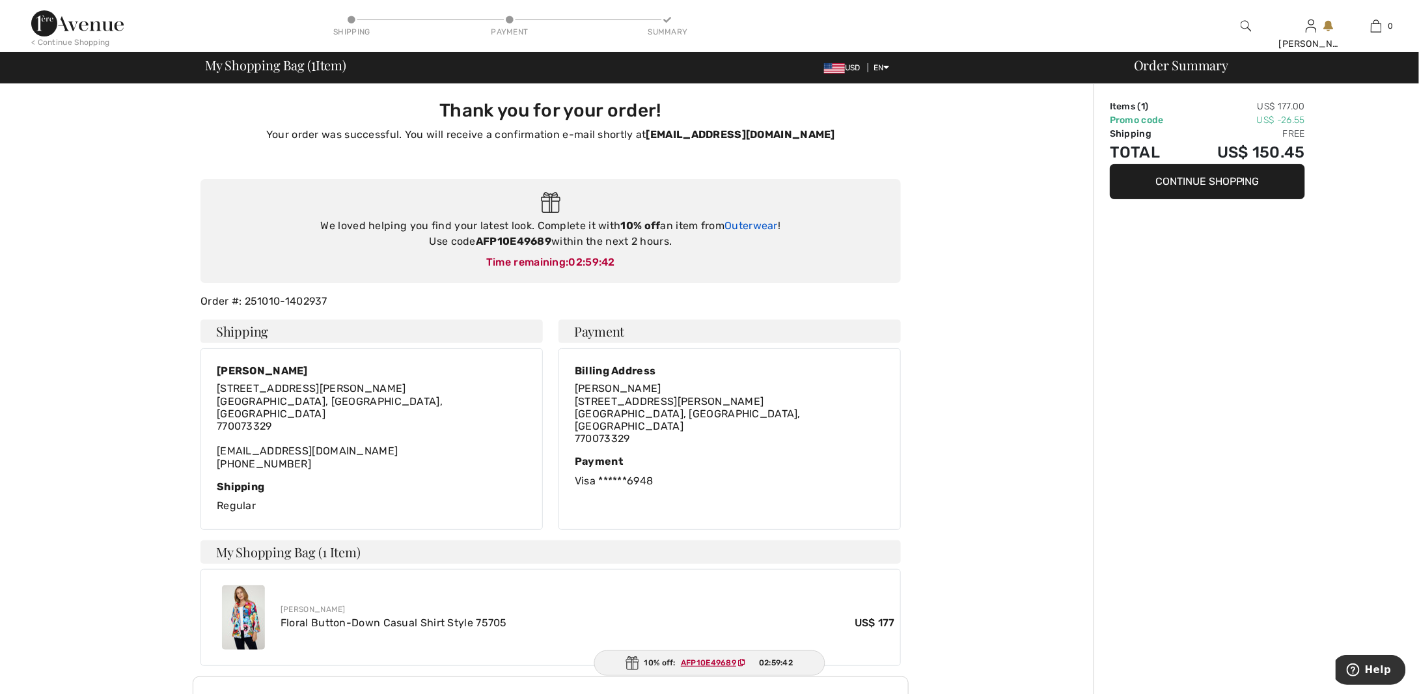
click at [752, 226] on link "Outerwear" at bounding box center [750, 225] width 53 height 12
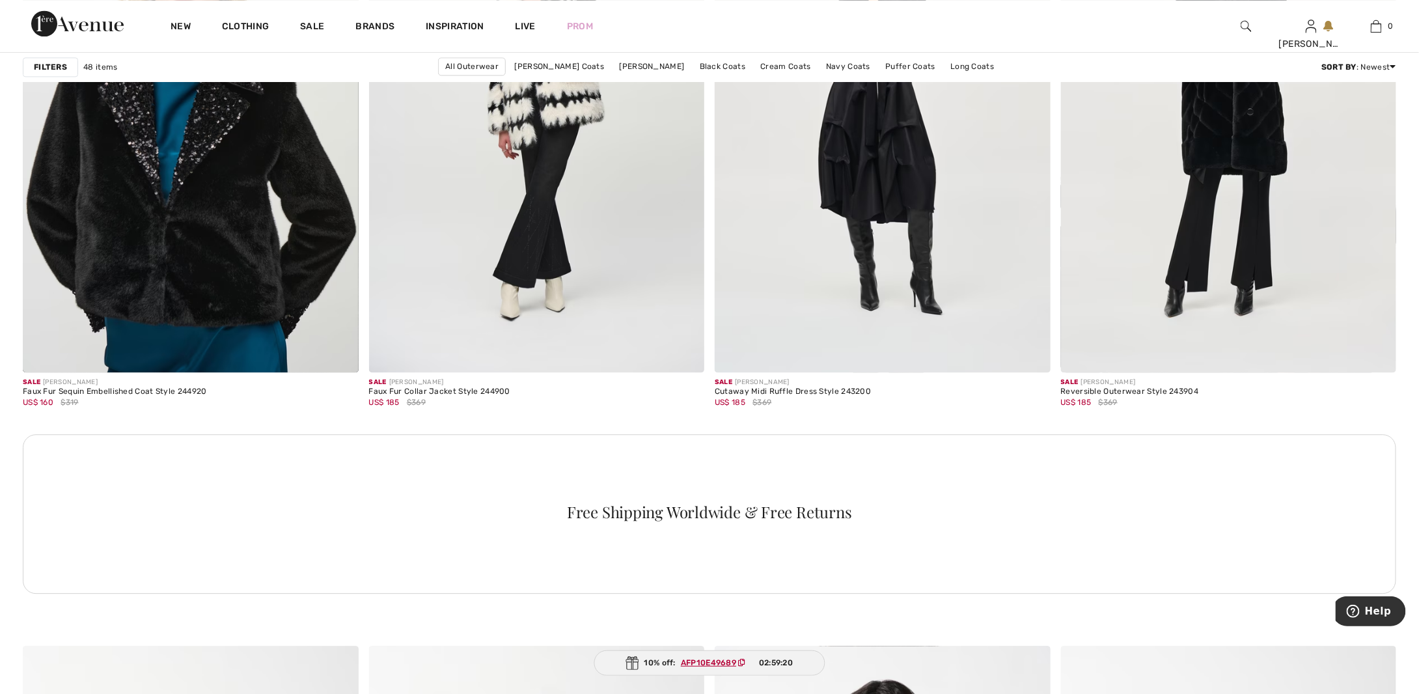
scroll to position [6508, 0]
